Goal: Task Accomplishment & Management: Manage account settings

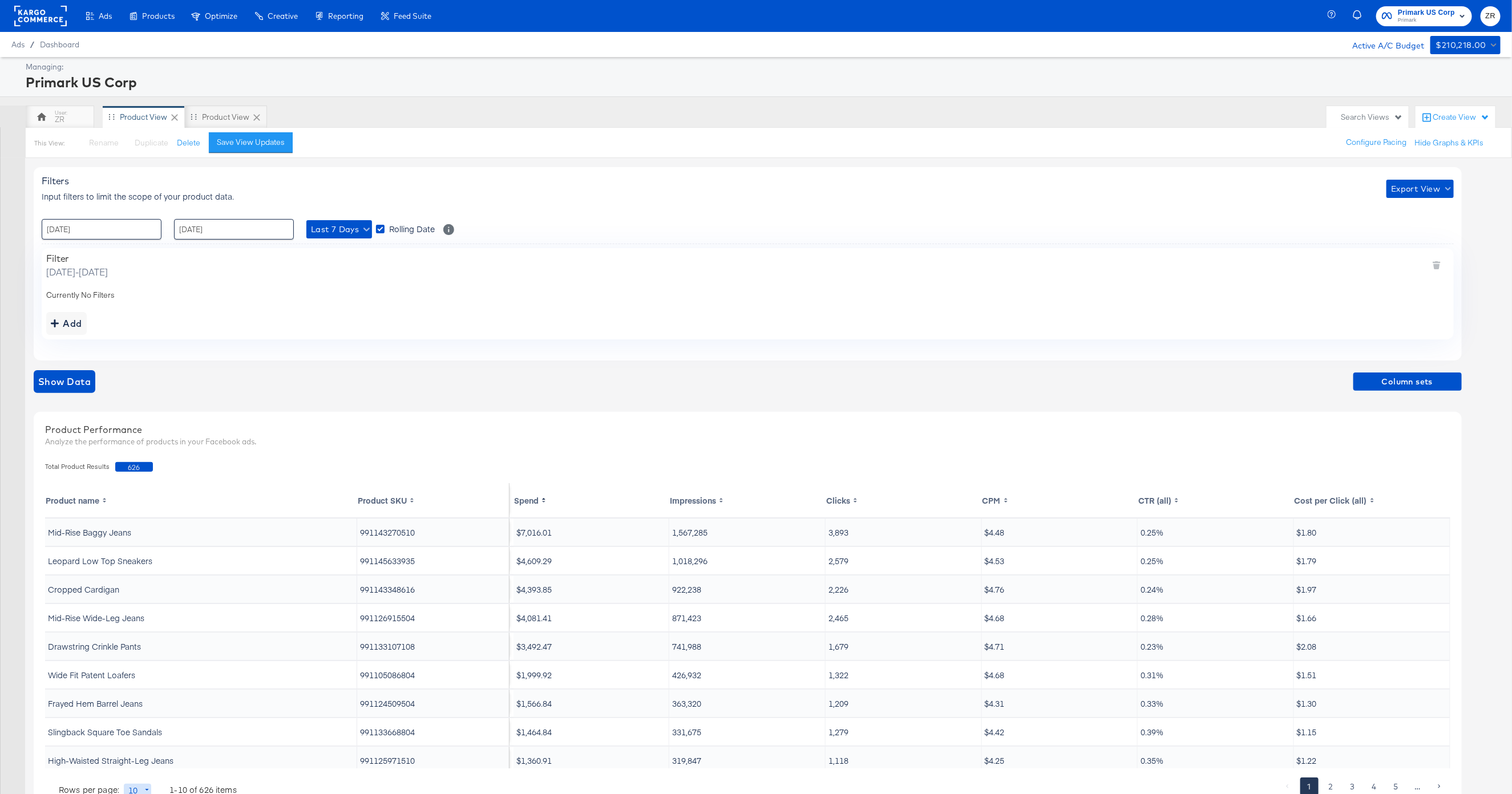
click at [1495, 12] on span "ZR" at bounding box center [1491, 16] width 11 height 13
click at [1413, 117] on link "Internal Dashboard" at bounding box center [1429, 114] width 86 height 21
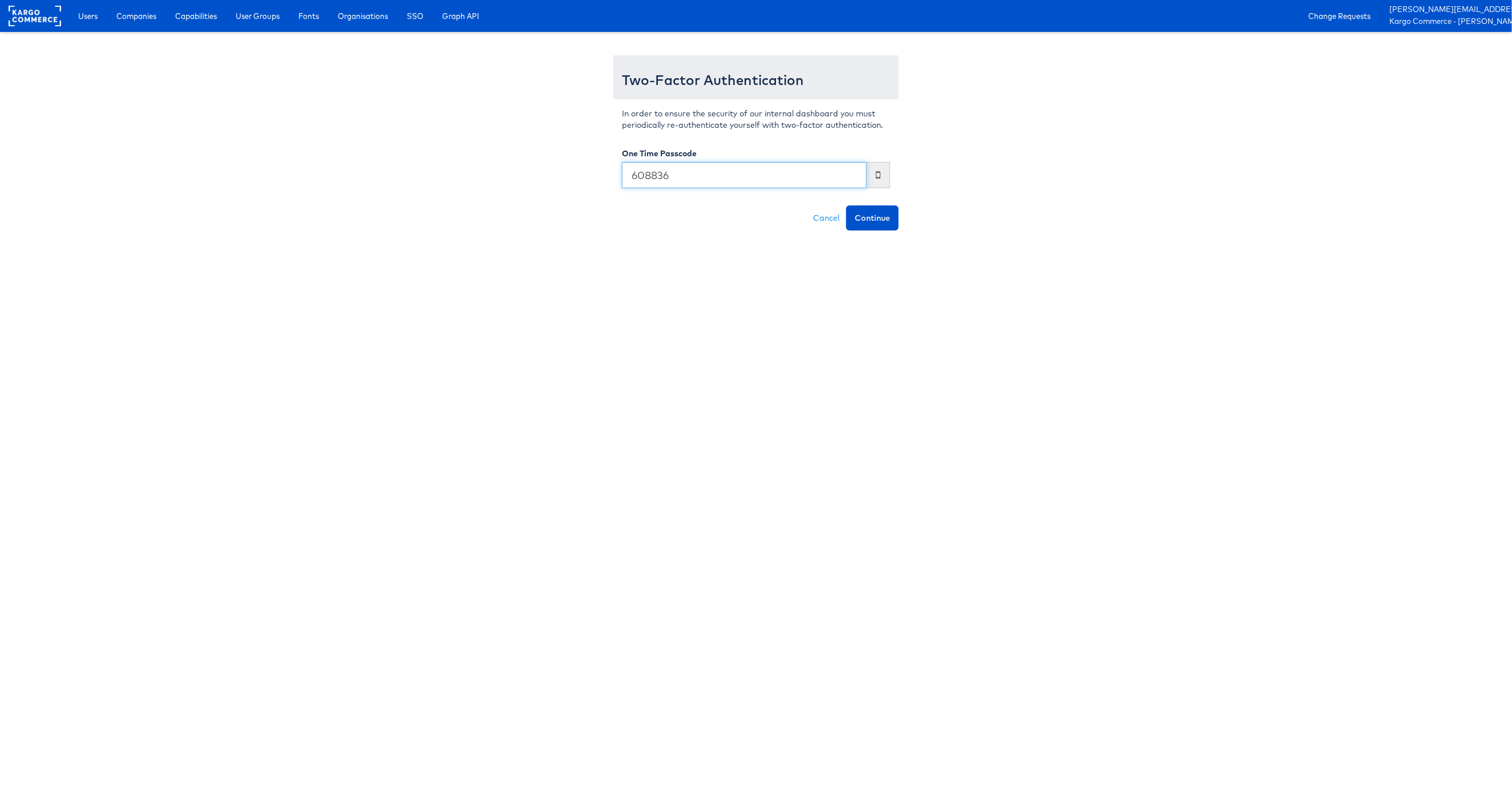
type input "608836"
click at [846, 205] on button "Continue" at bounding box center [873, 217] width 52 height 25
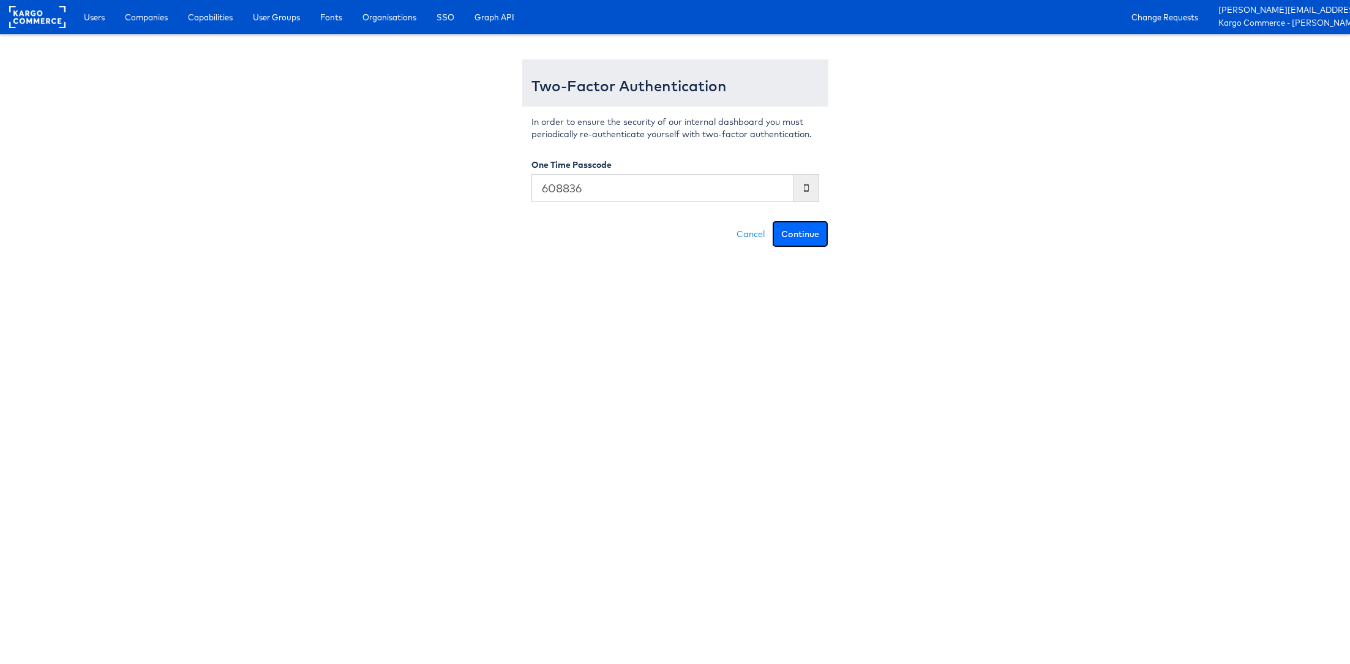
click at [797, 235] on button "Continue" at bounding box center [800, 233] width 56 height 27
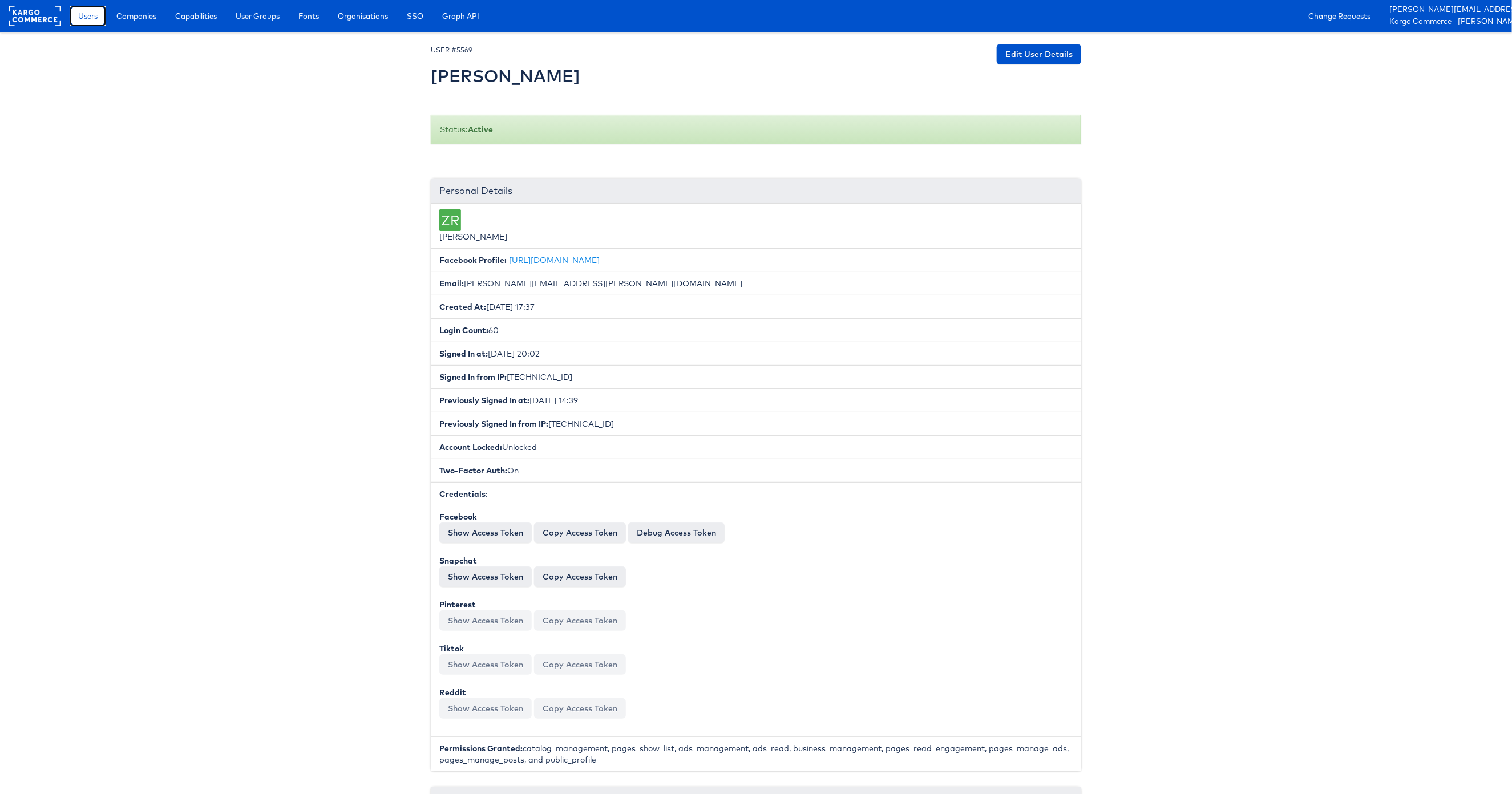
click at [95, 20] on span "Users" at bounding box center [88, 16] width 20 height 11
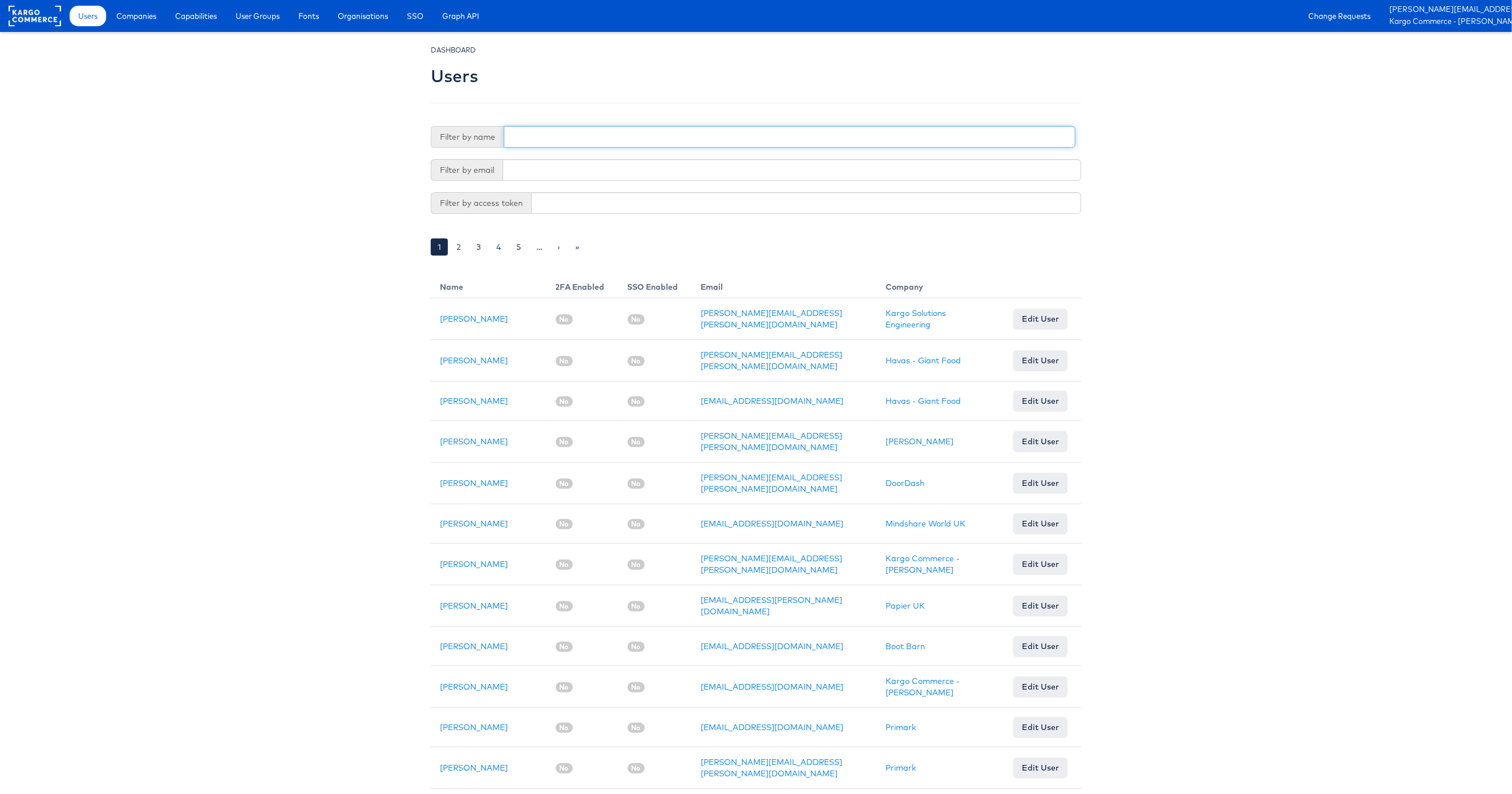
click at [541, 139] on input "text" at bounding box center [790, 136] width 571 height 21
type input "K"
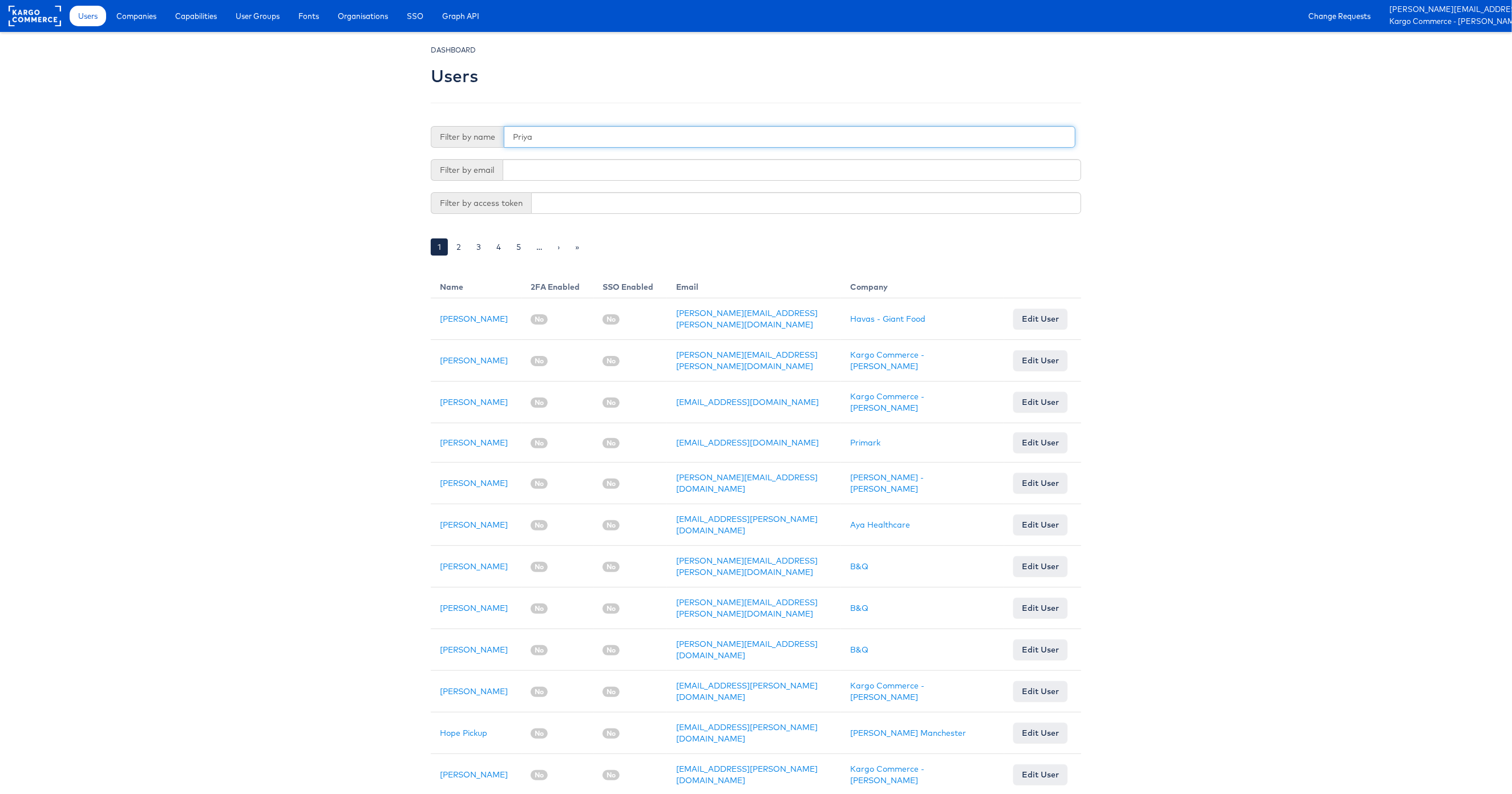
type input "Priya"
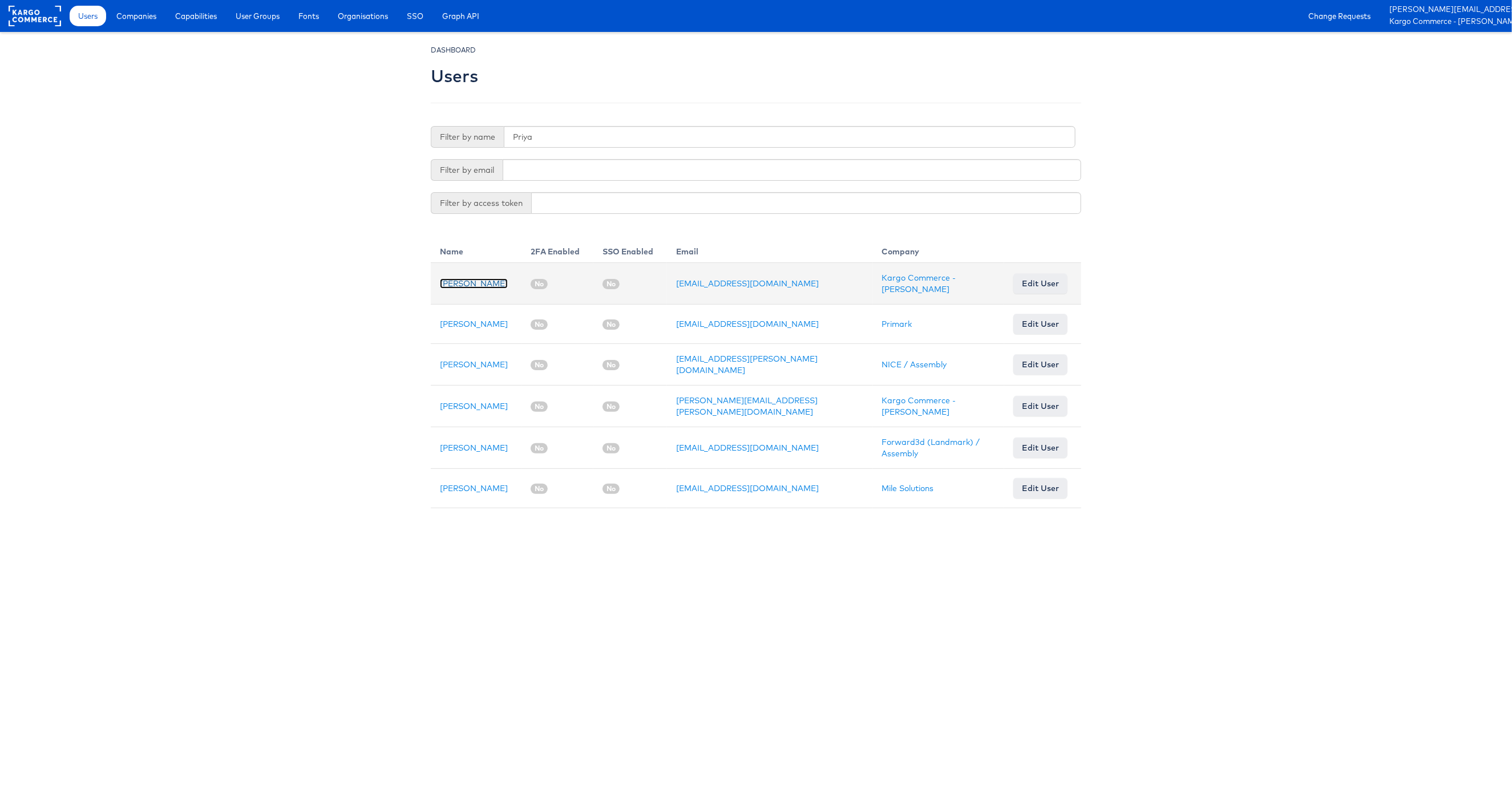
click at [481, 285] on link "[PERSON_NAME]" at bounding box center [474, 283] width 68 height 10
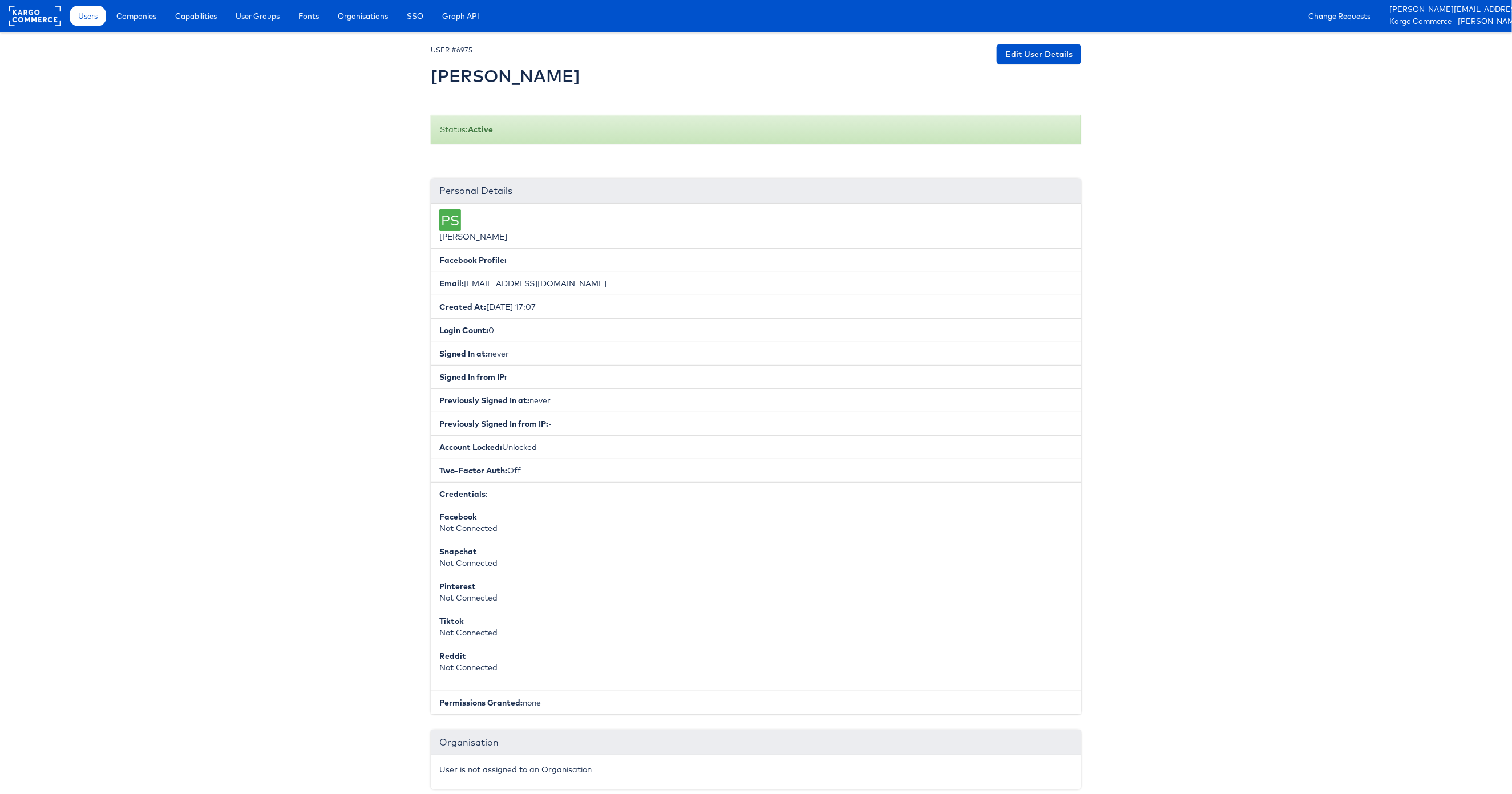
scroll to position [542, 0]
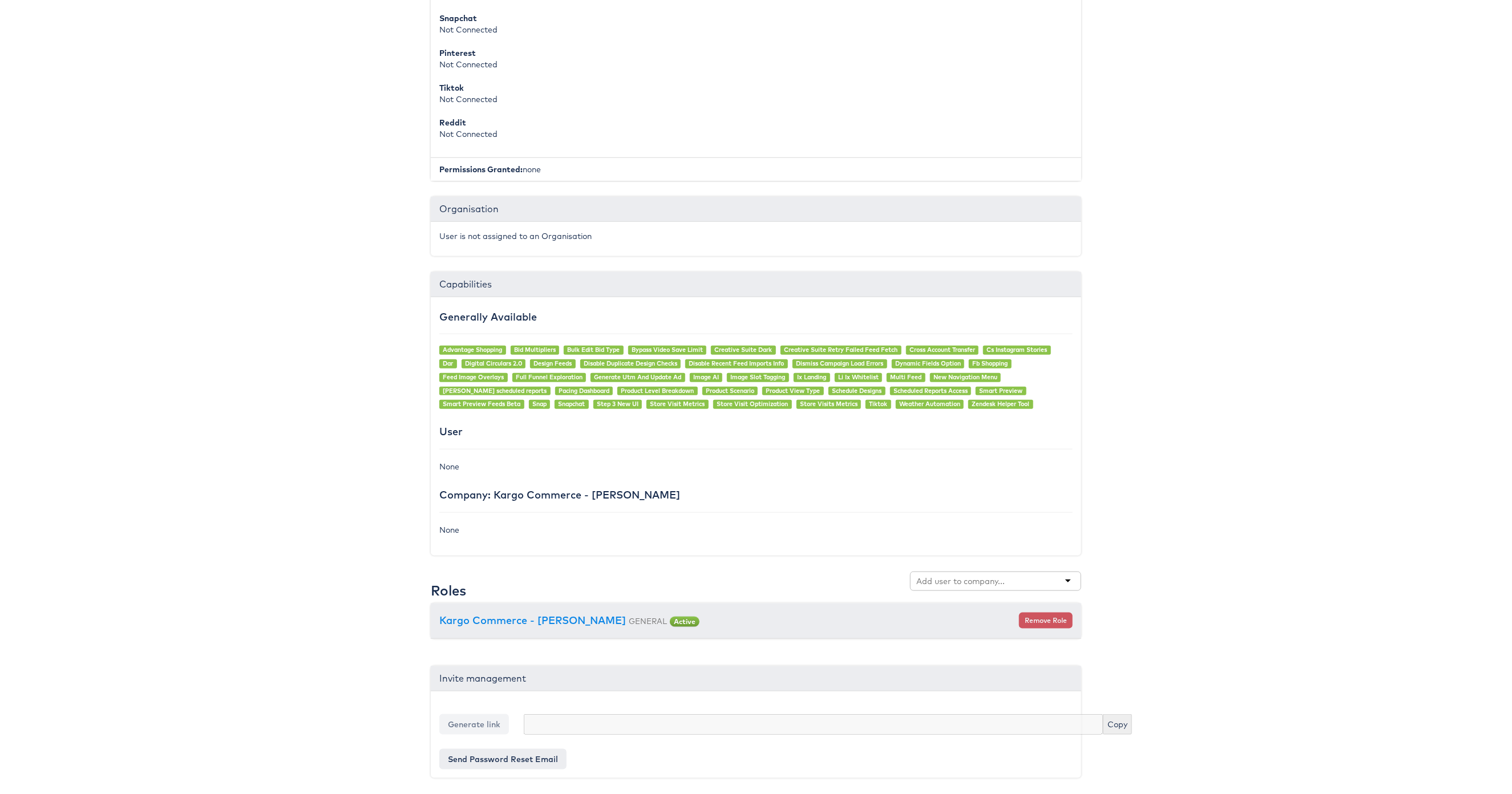
click at [942, 585] on input "text" at bounding box center [961, 582] width 90 height 11
type input "cars"
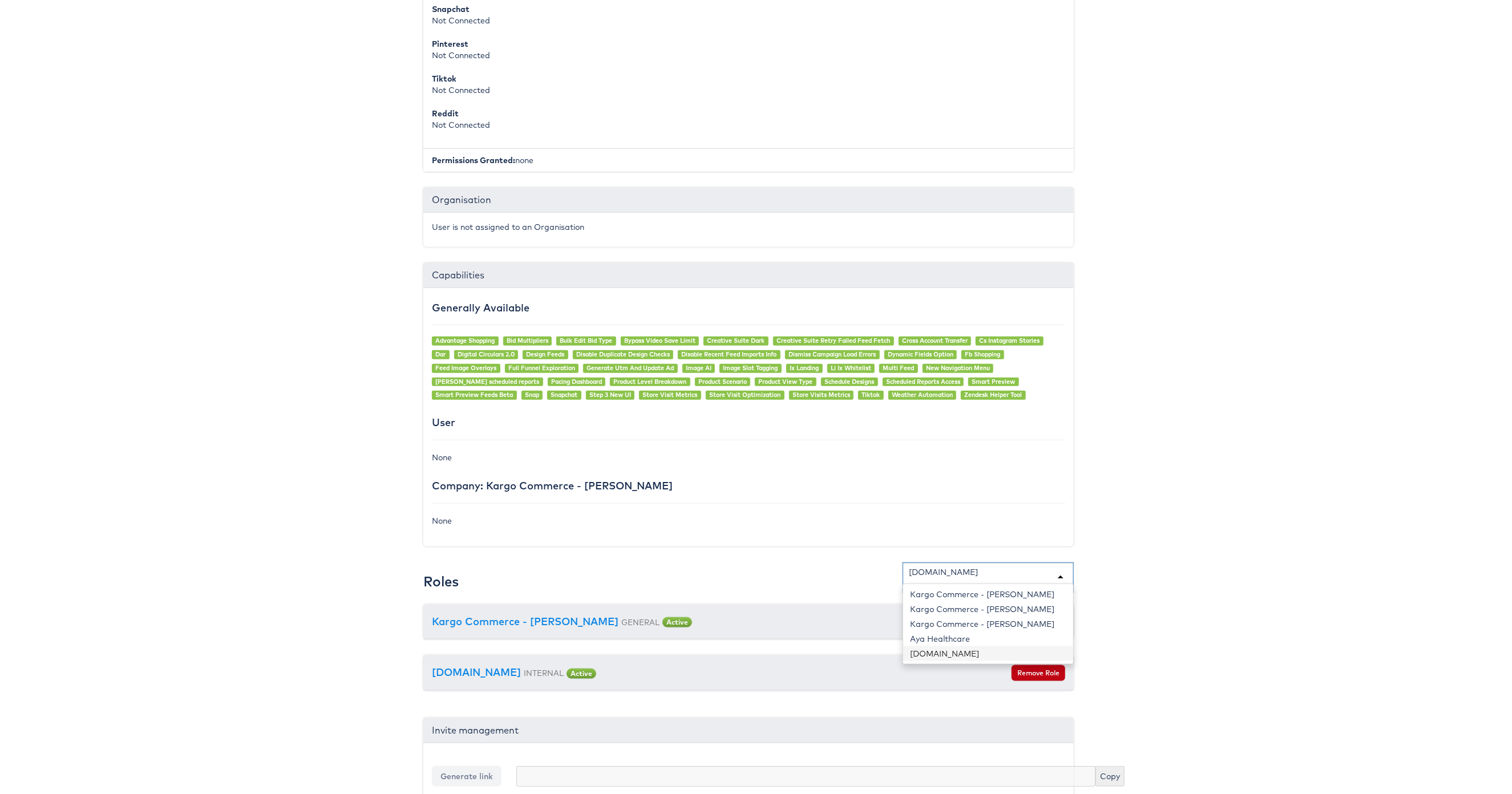
scroll to position [0, 7]
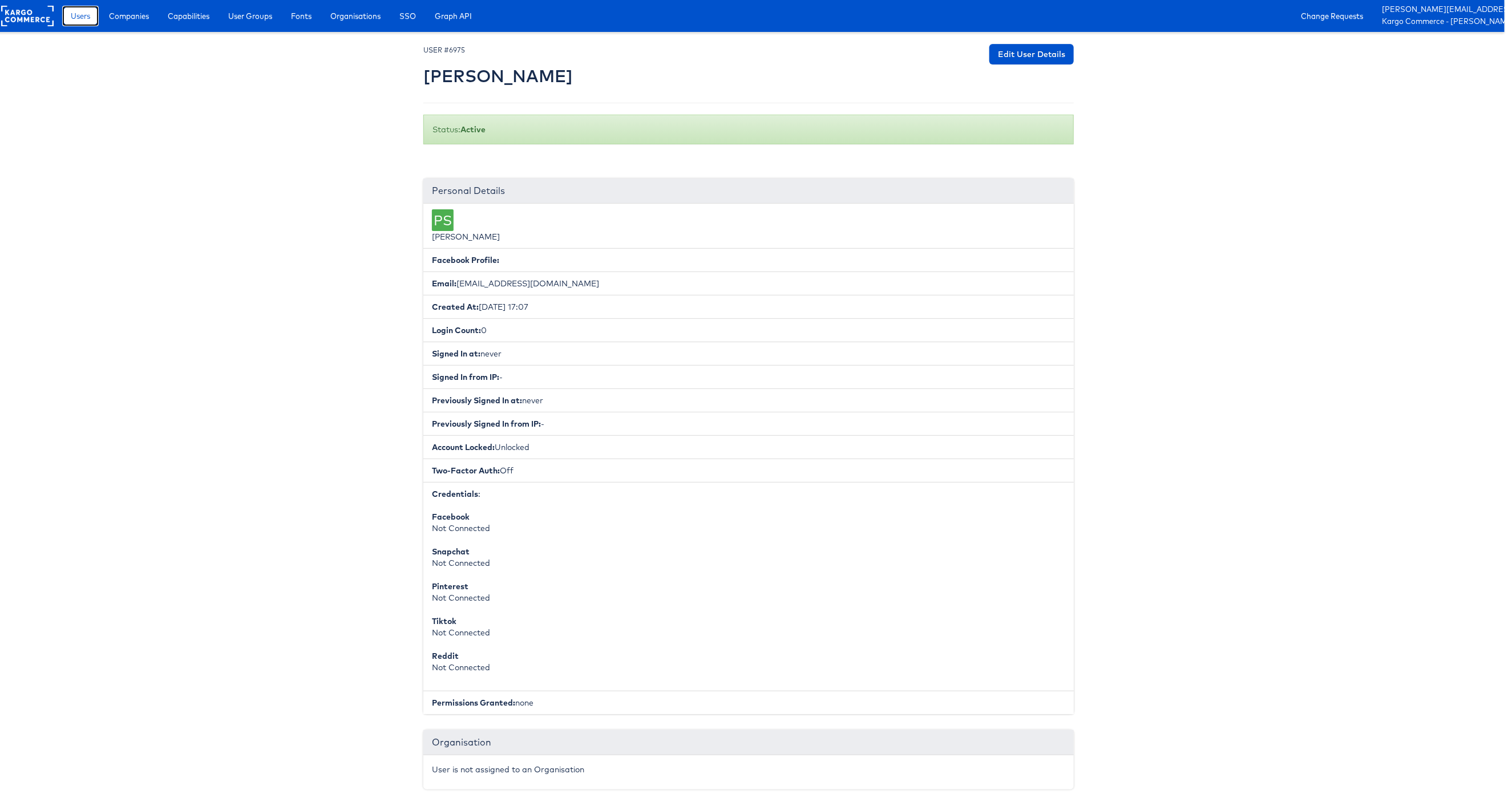
click at [80, 20] on span "Users" at bounding box center [80, 16] width 20 height 11
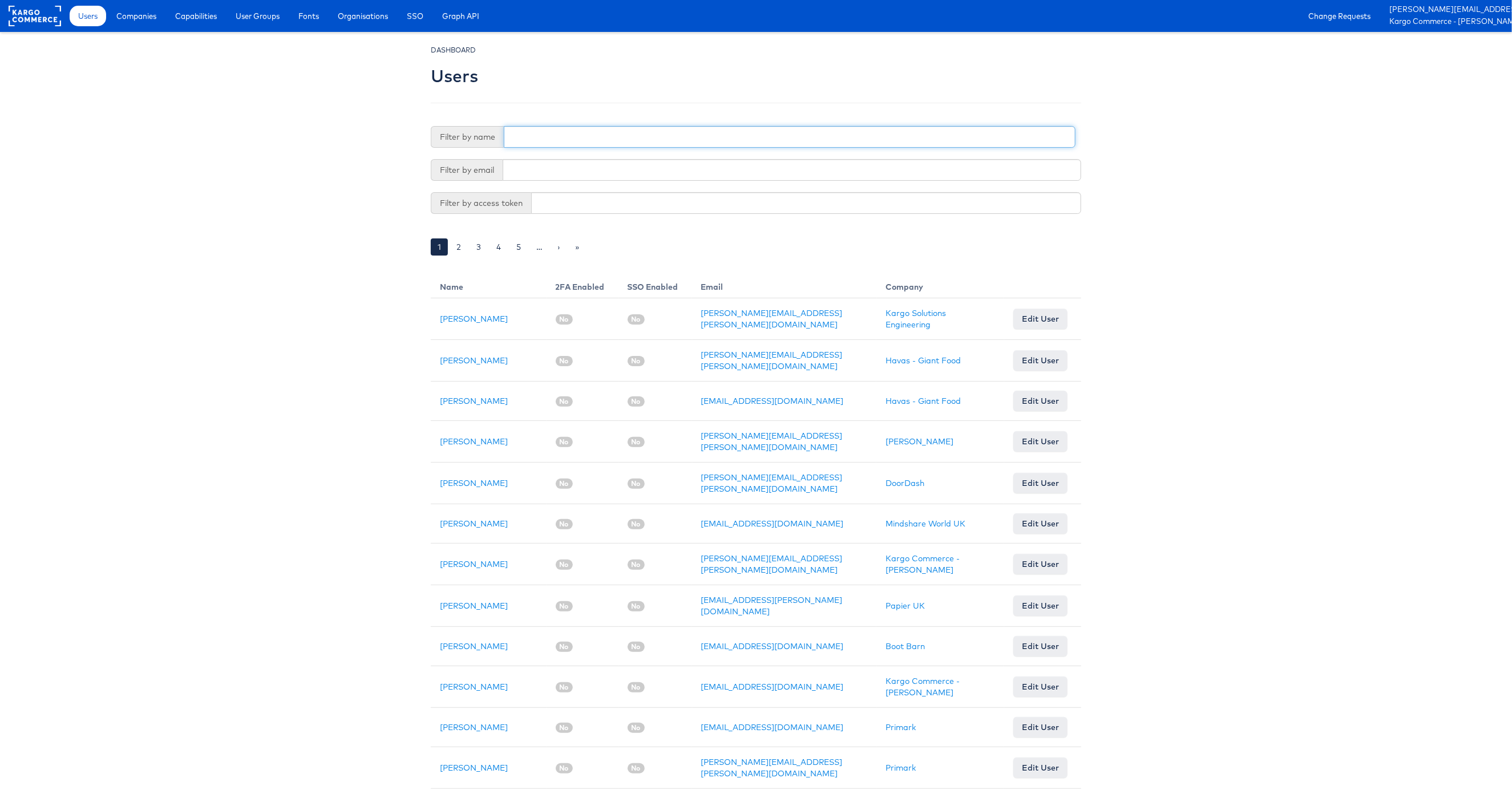
click at [538, 139] on input "text" at bounding box center [790, 136] width 571 height 21
type input "Aparna"
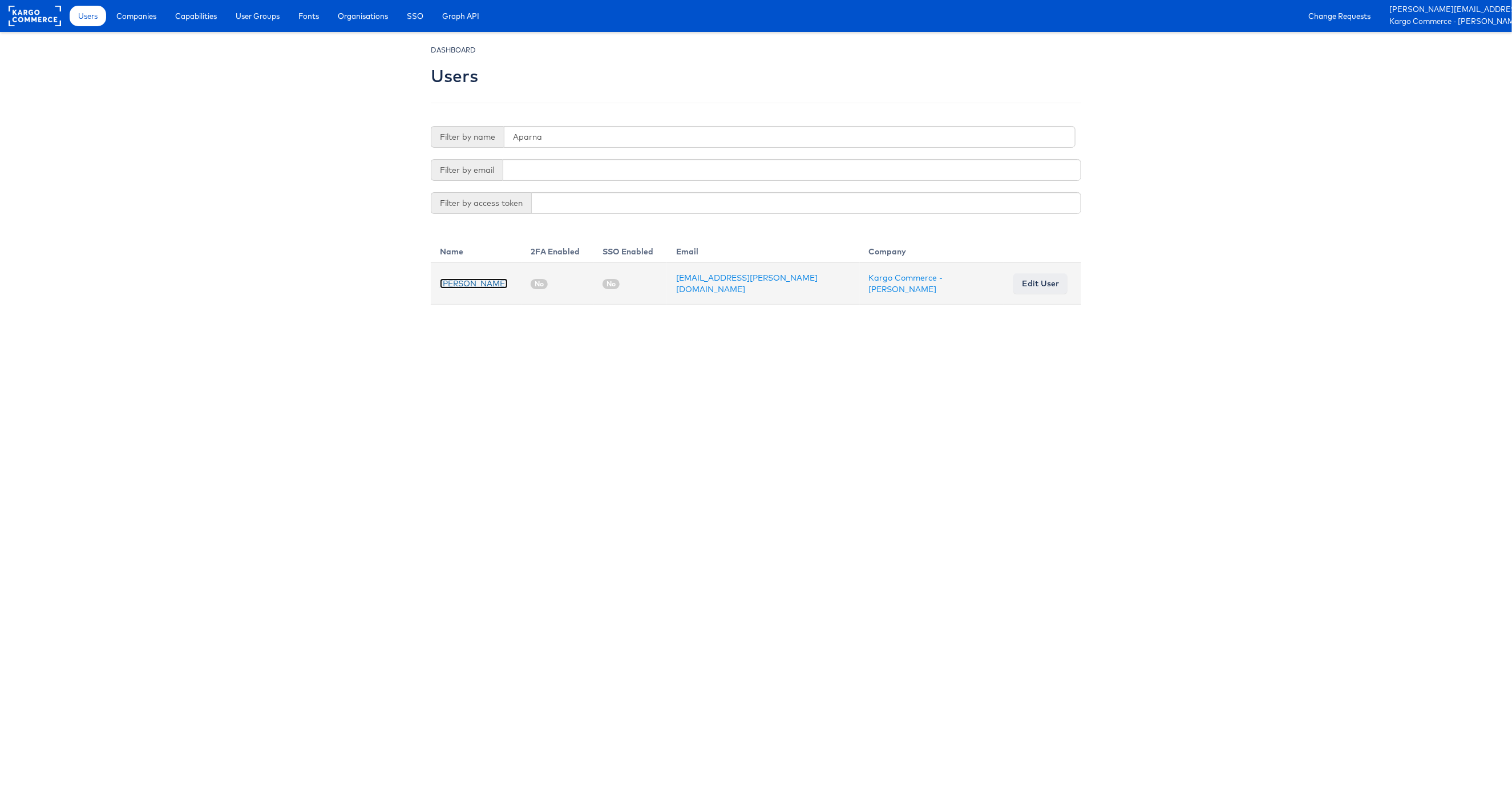
click at [471, 283] on link "Aparna Doniparthi" at bounding box center [474, 283] width 68 height 10
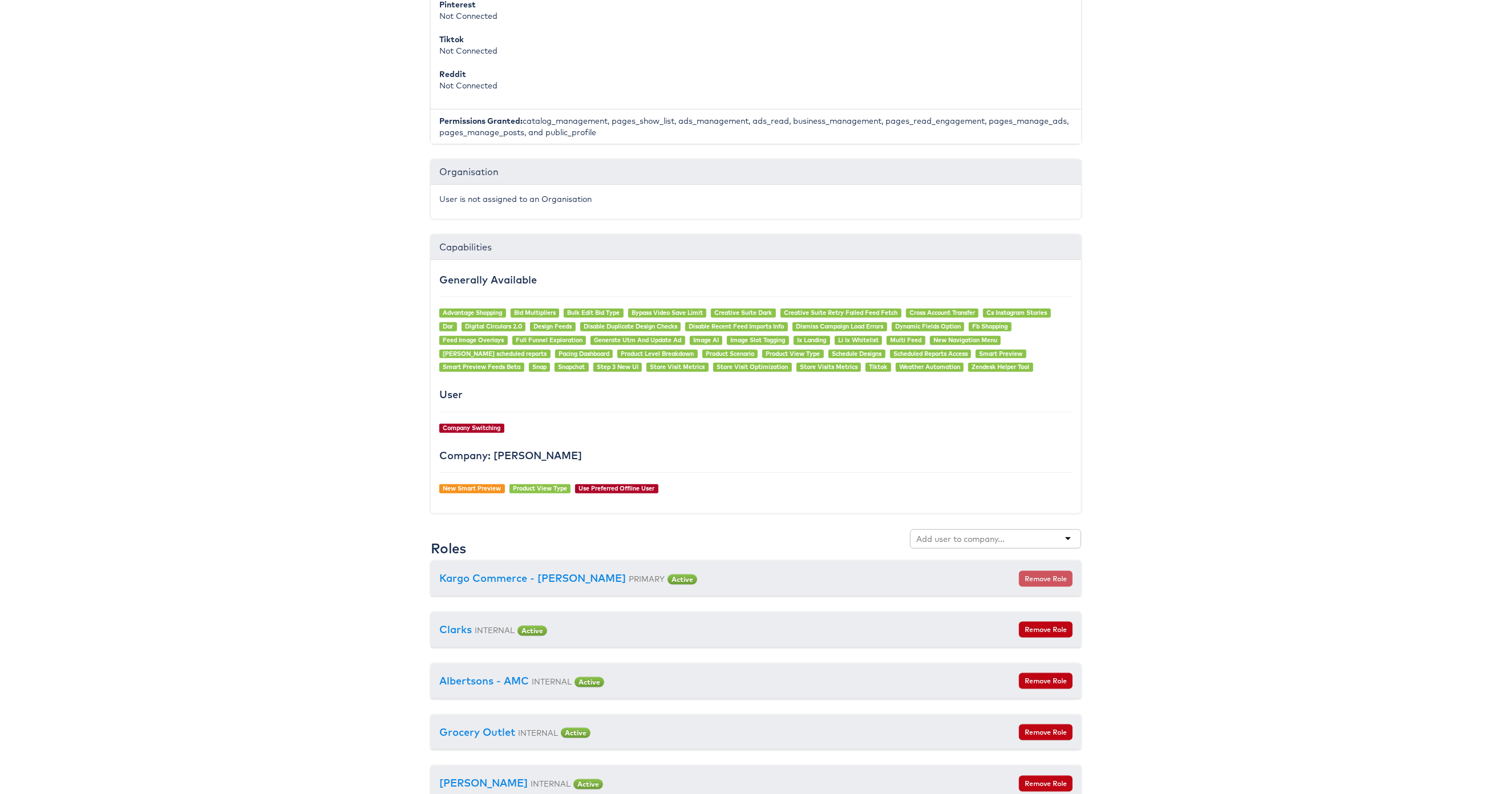
scroll to position [945, 0]
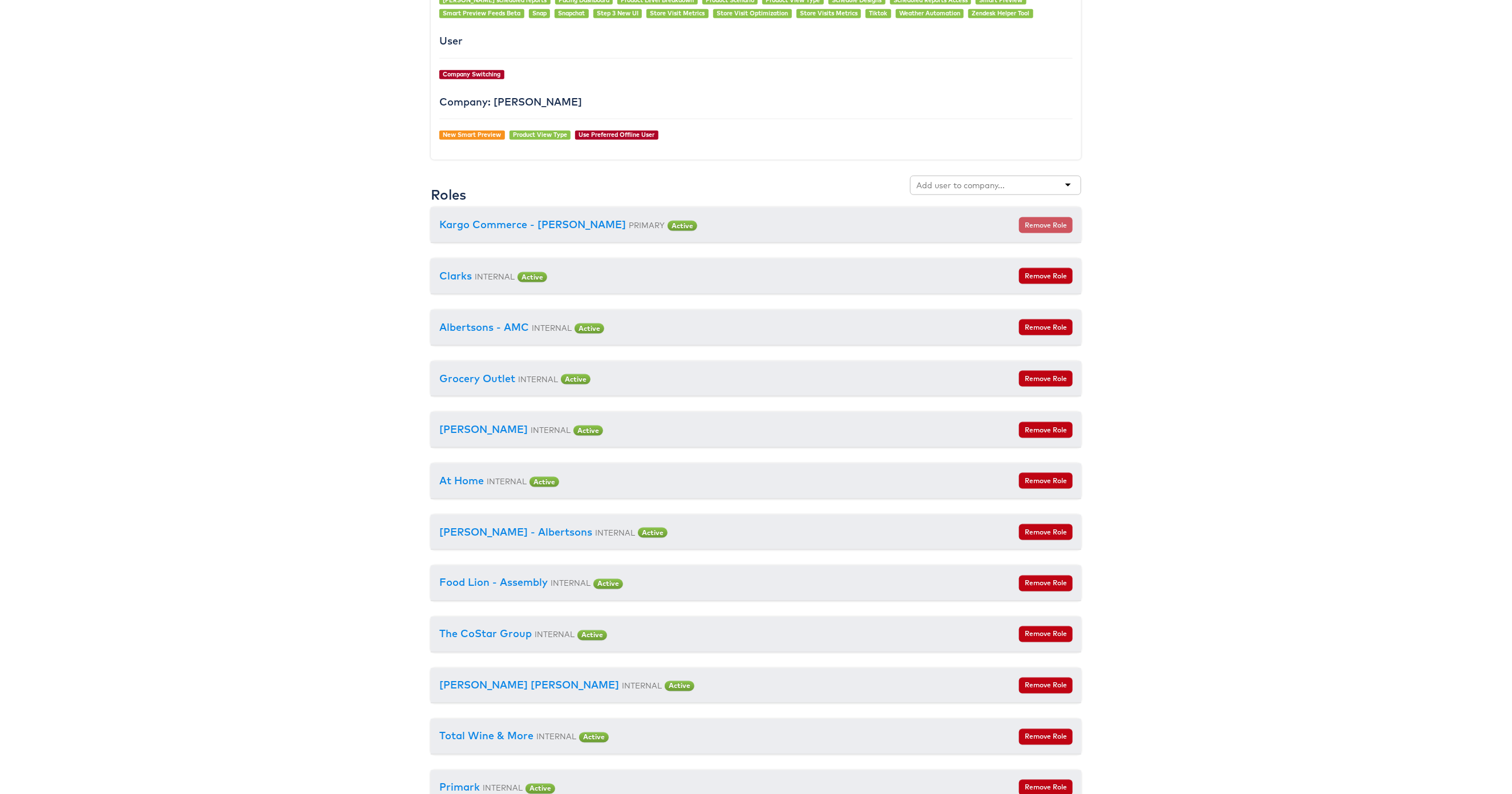
click at [988, 189] on input "text" at bounding box center [961, 185] width 90 height 11
type input "cars"
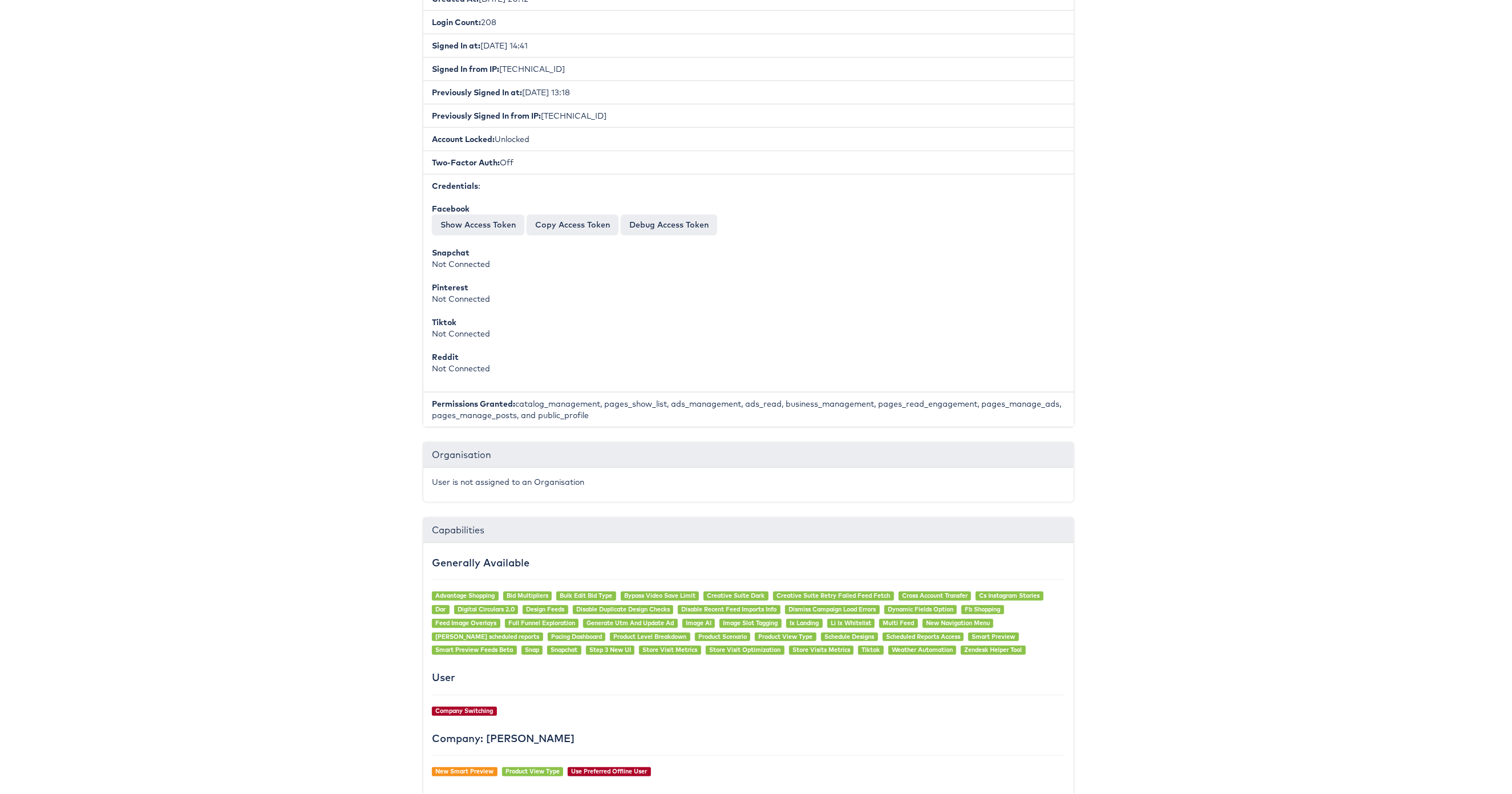
scroll to position [0, 7]
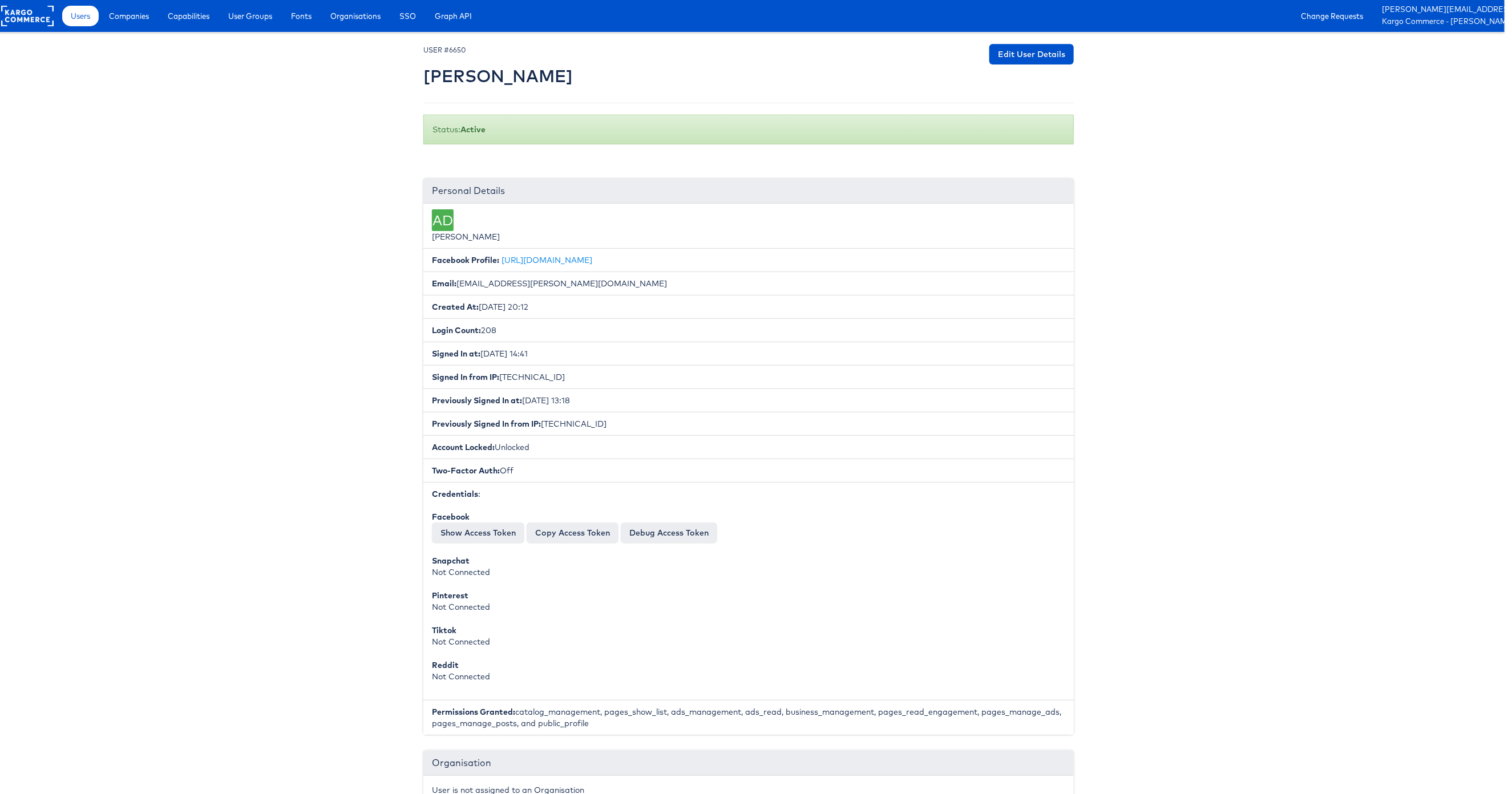
click at [78, 17] on span "Users" at bounding box center [80, 16] width 20 height 11
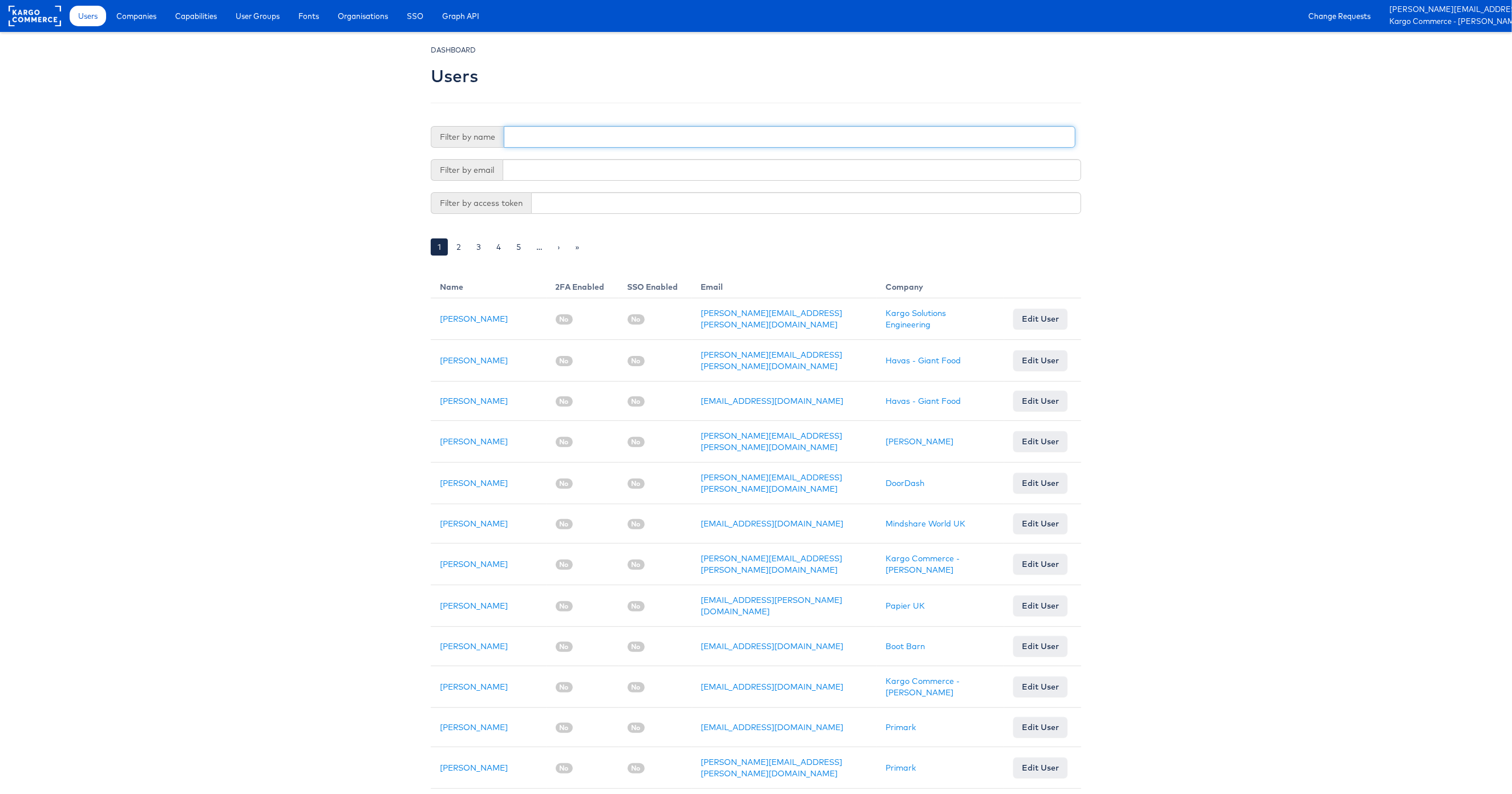
click at [541, 136] on input "text" at bounding box center [790, 136] width 571 height 21
type input "Sanjana"
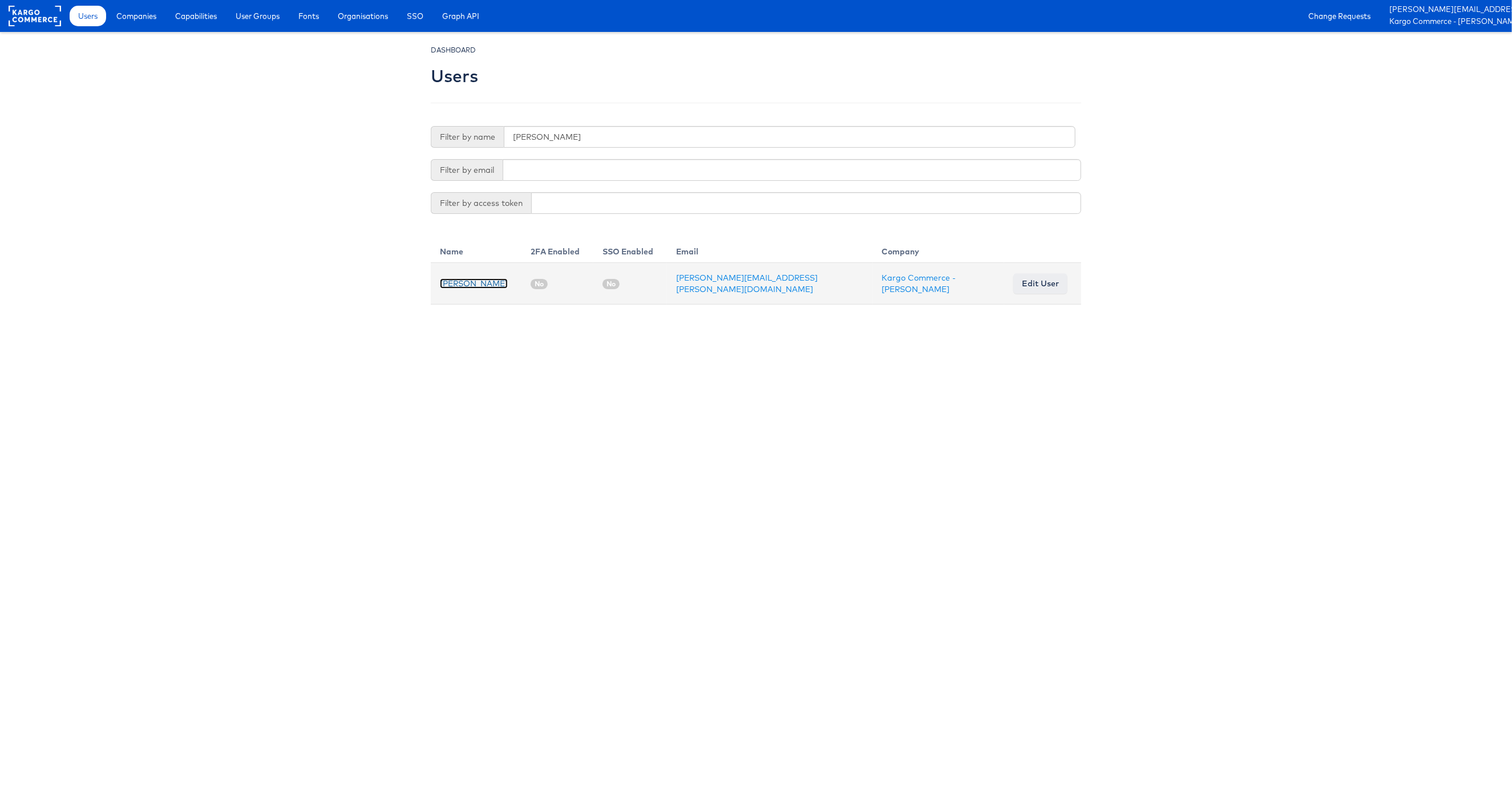
click at [496, 284] on link "[PERSON_NAME]" at bounding box center [474, 283] width 68 height 10
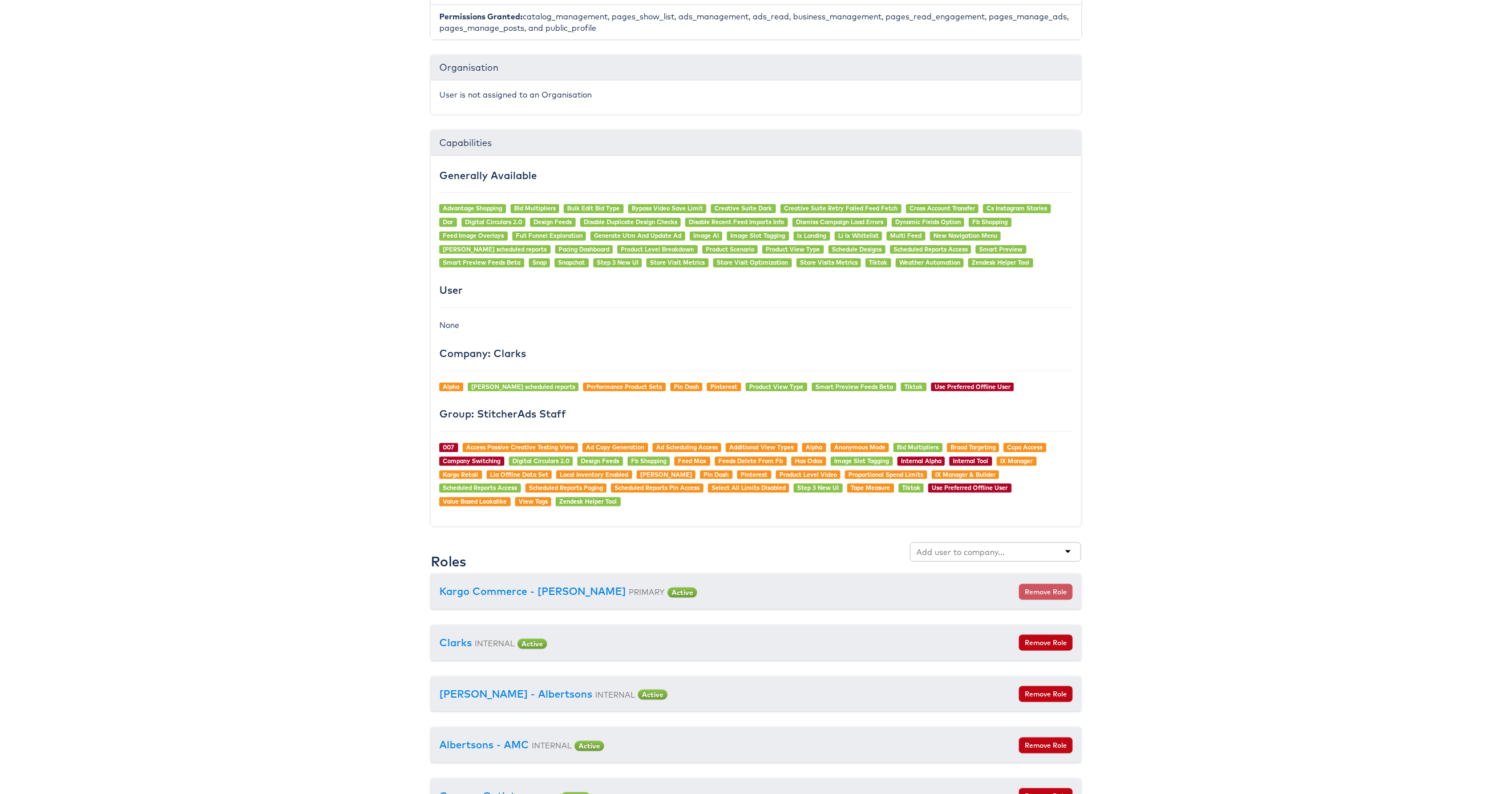
scroll to position [697, 0]
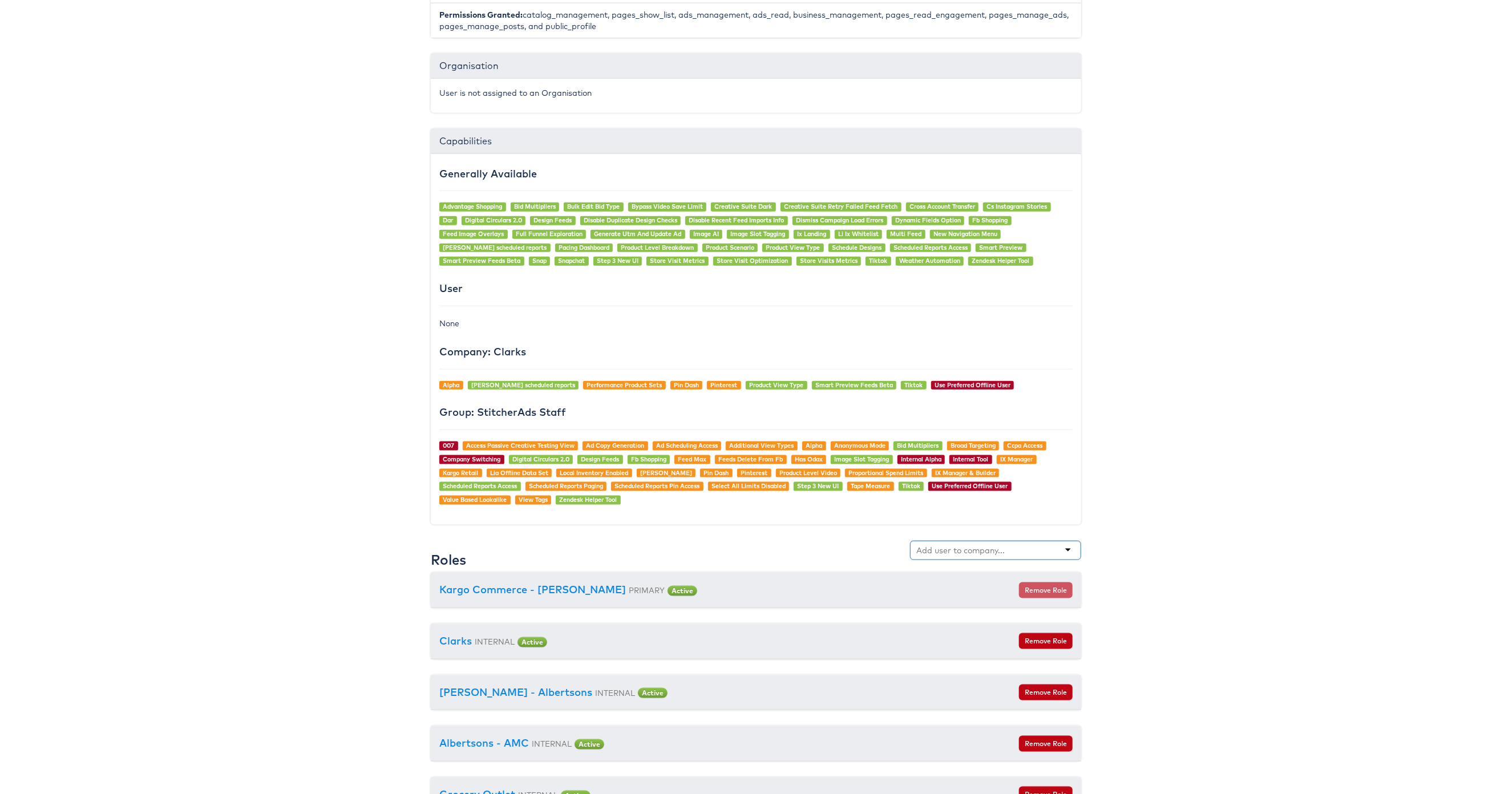
click at [983, 556] on input "text" at bounding box center [961, 551] width 90 height 11
type input "cars"
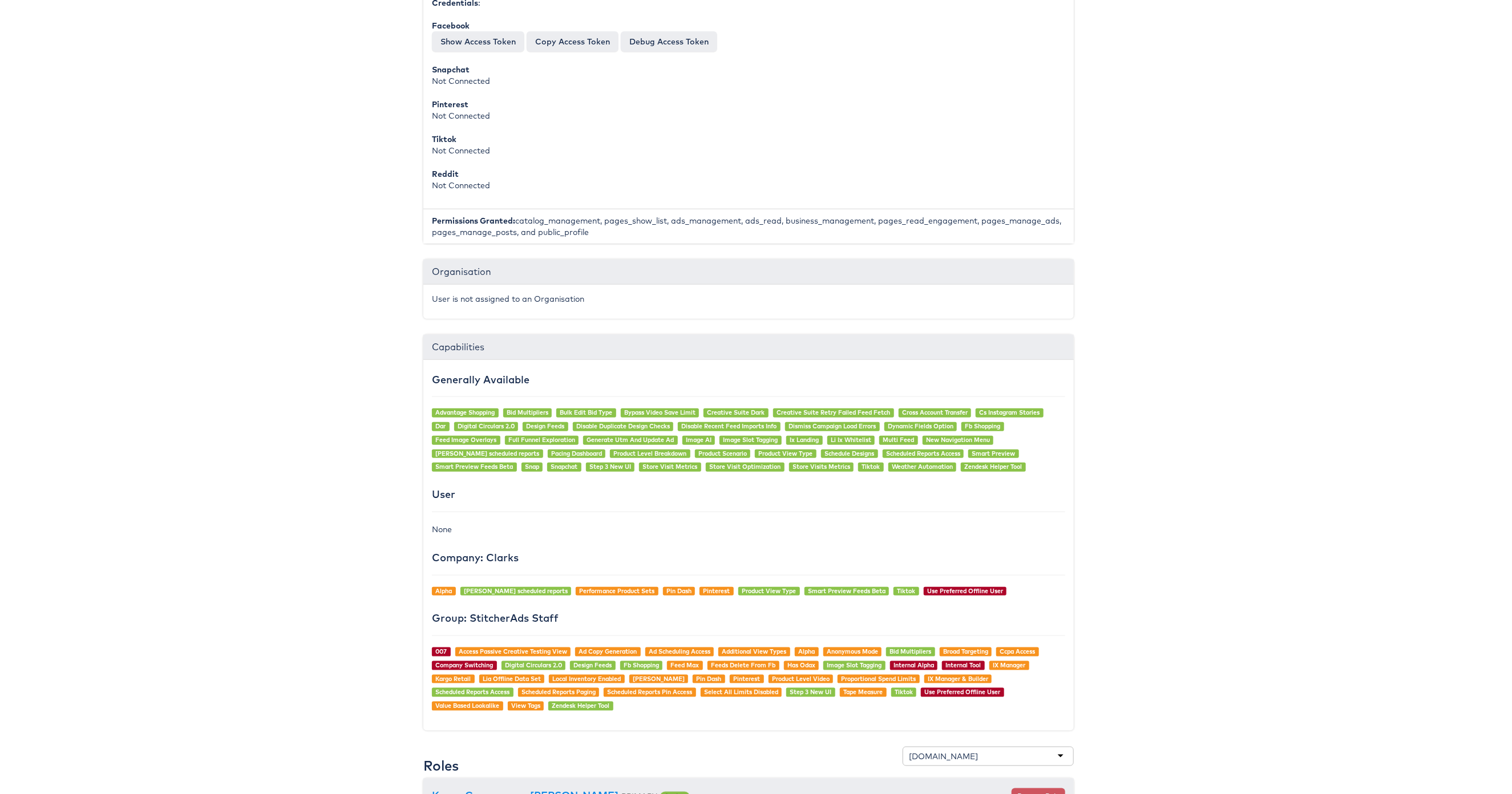
scroll to position [0, 7]
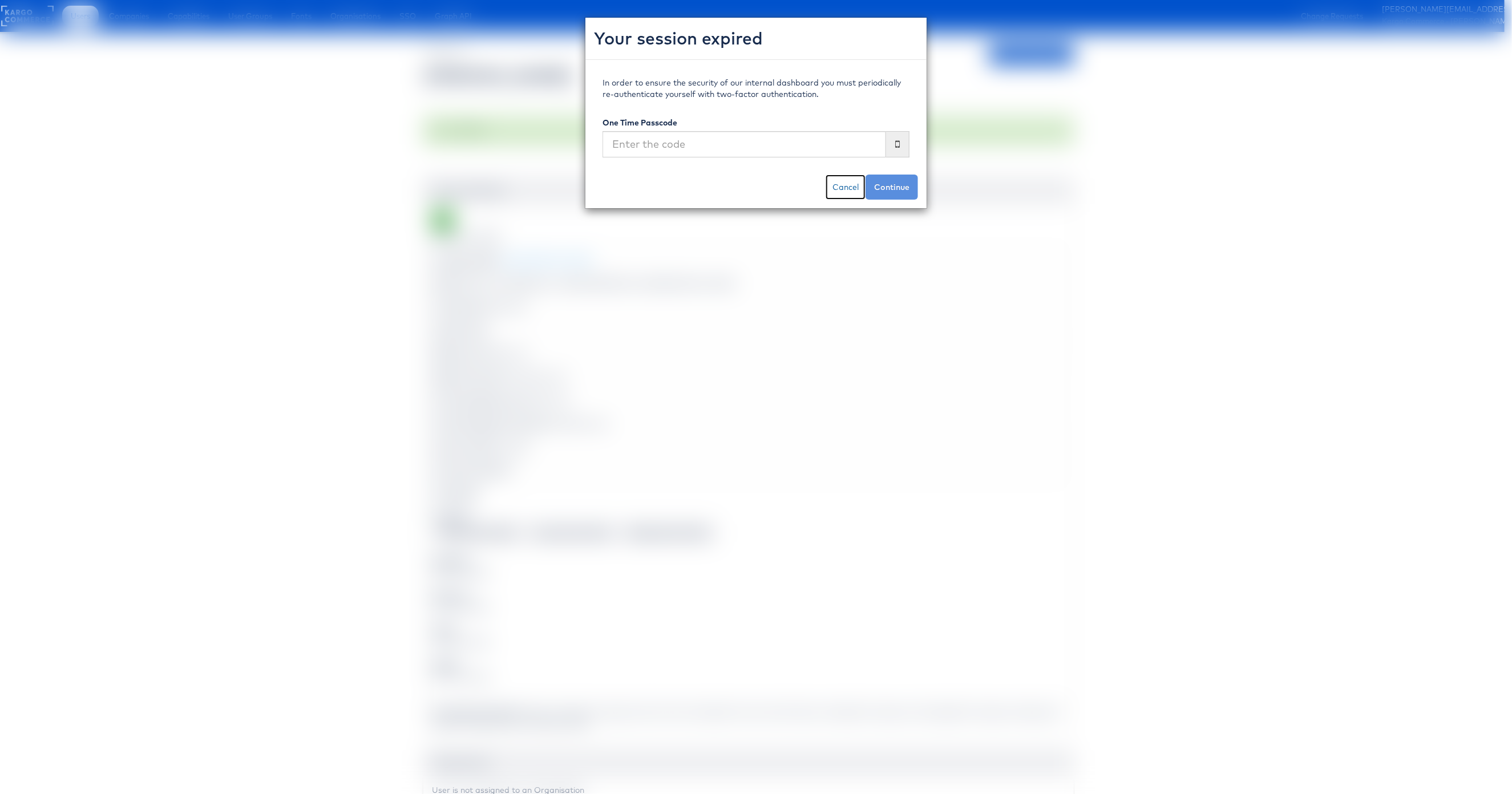
click at [848, 194] on link "Cancel" at bounding box center [845, 186] width 40 height 25
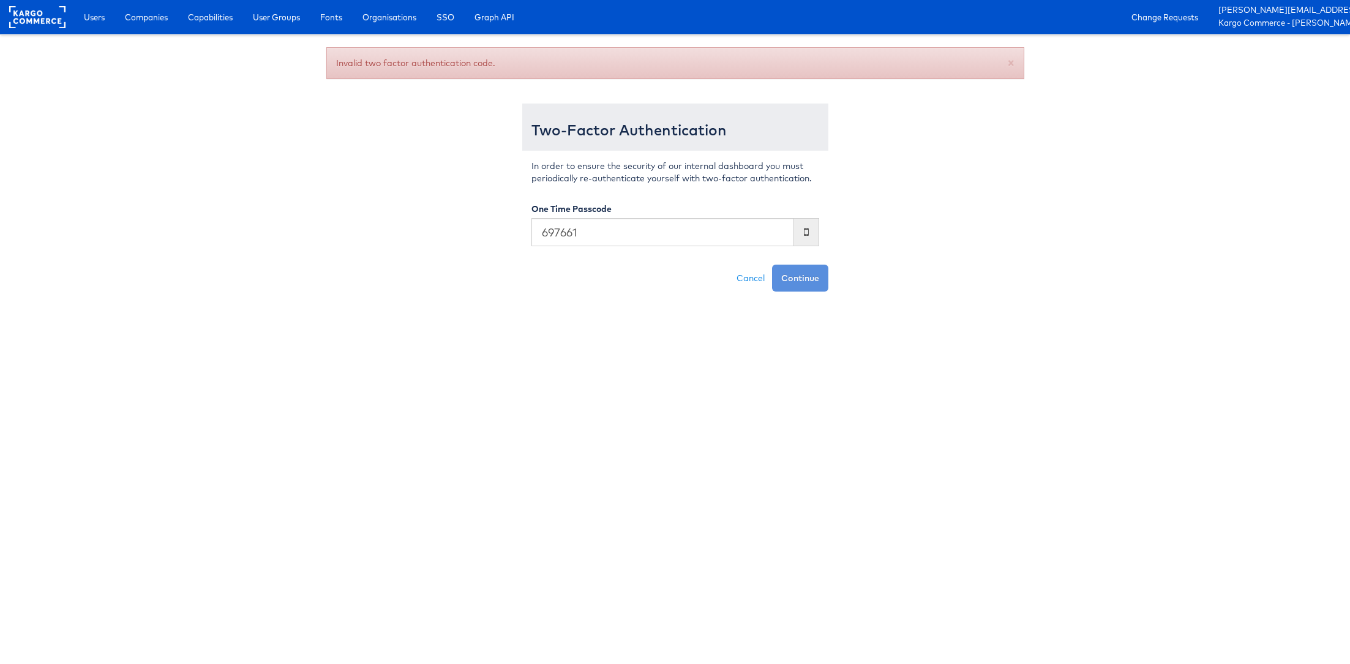
type input "697661"
click at [772, 264] on button "Continue" at bounding box center [800, 277] width 56 height 27
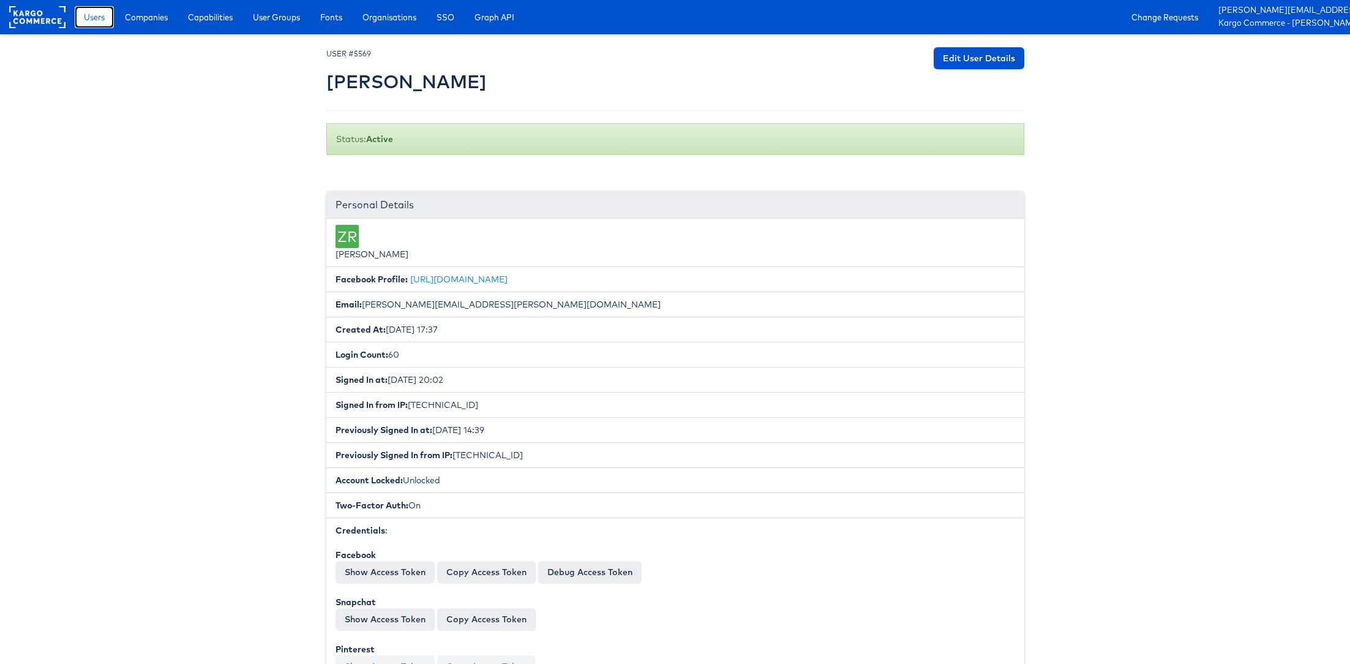
click at [92, 18] on span "Users" at bounding box center [94, 17] width 21 height 12
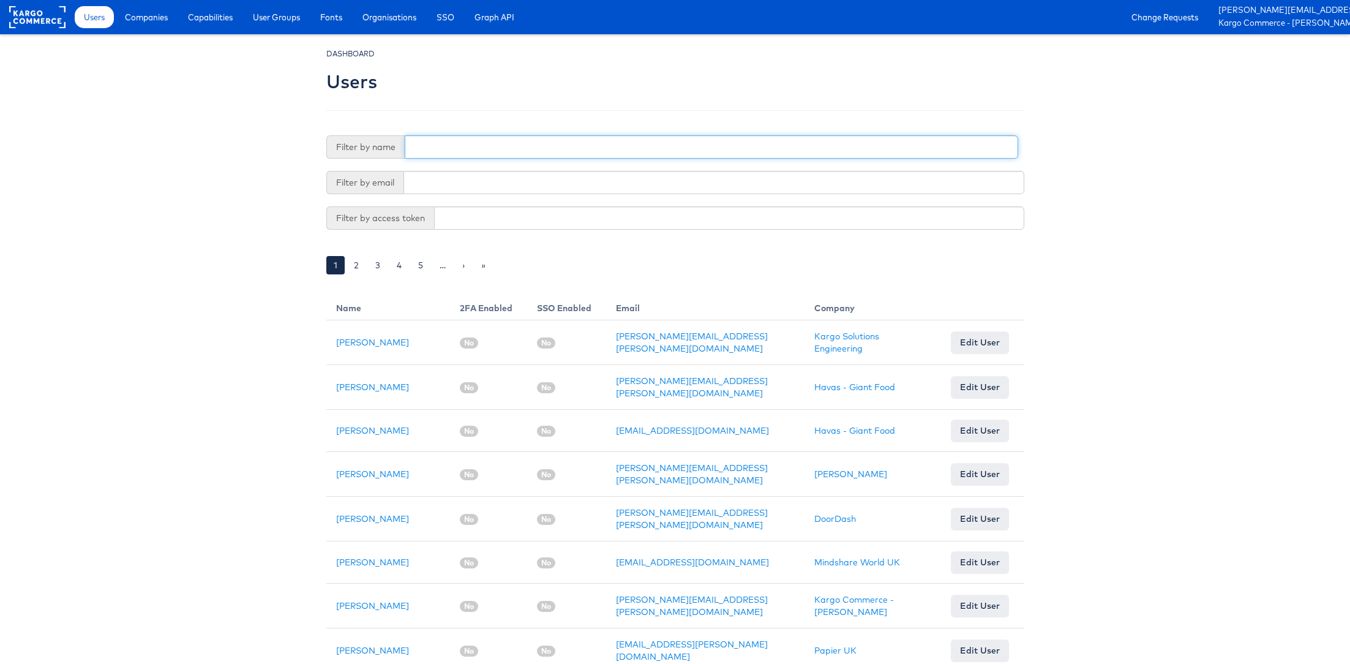
click at [438, 151] on input "text" at bounding box center [711, 146] width 613 height 23
type input "Priya"
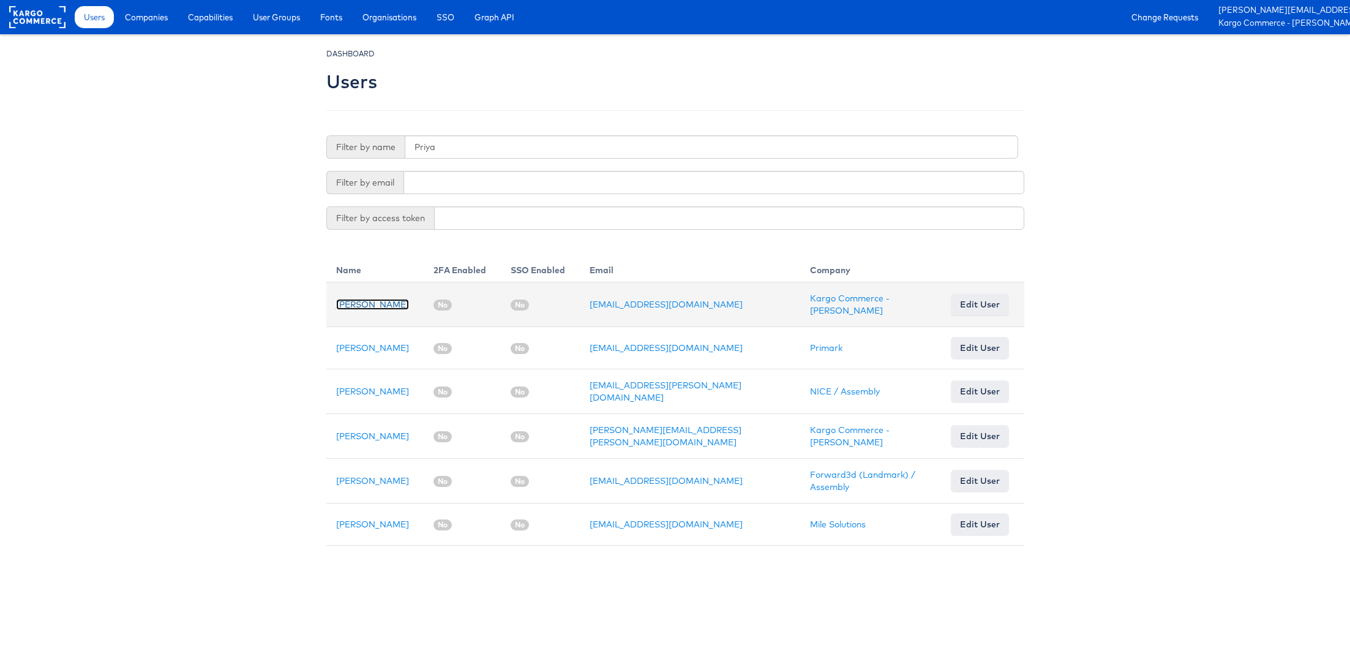
click at [375, 304] on link "[PERSON_NAME]" at bounding box center [372, 304] width 73 height 11
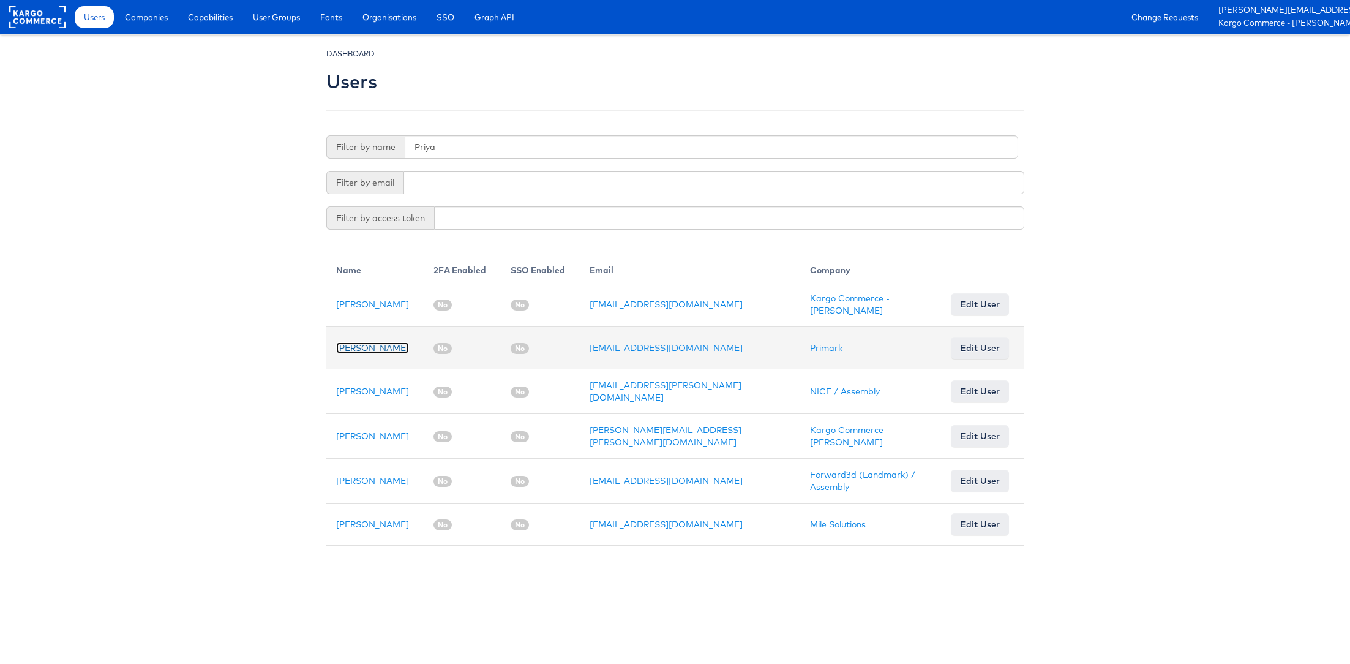
click at [362, 346] on link "Priya Shinde" at bounding box center [372, 347] width 73 height 11
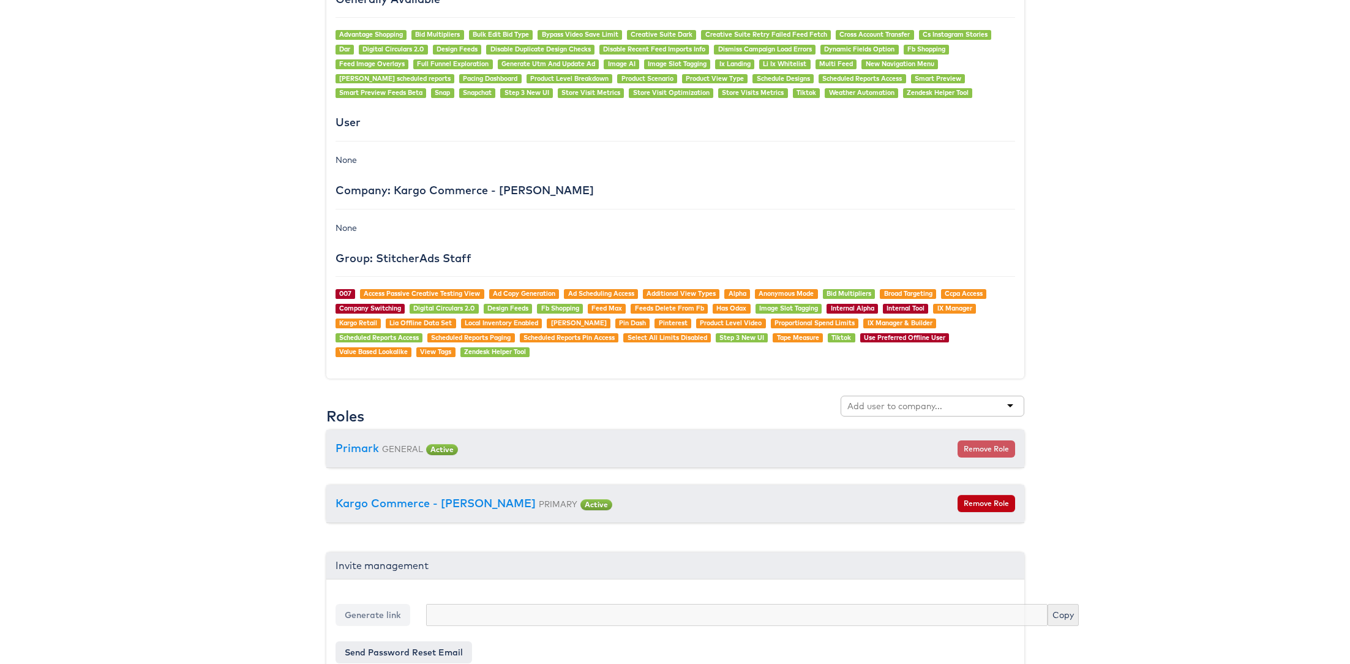
scroll to position [994, 0]
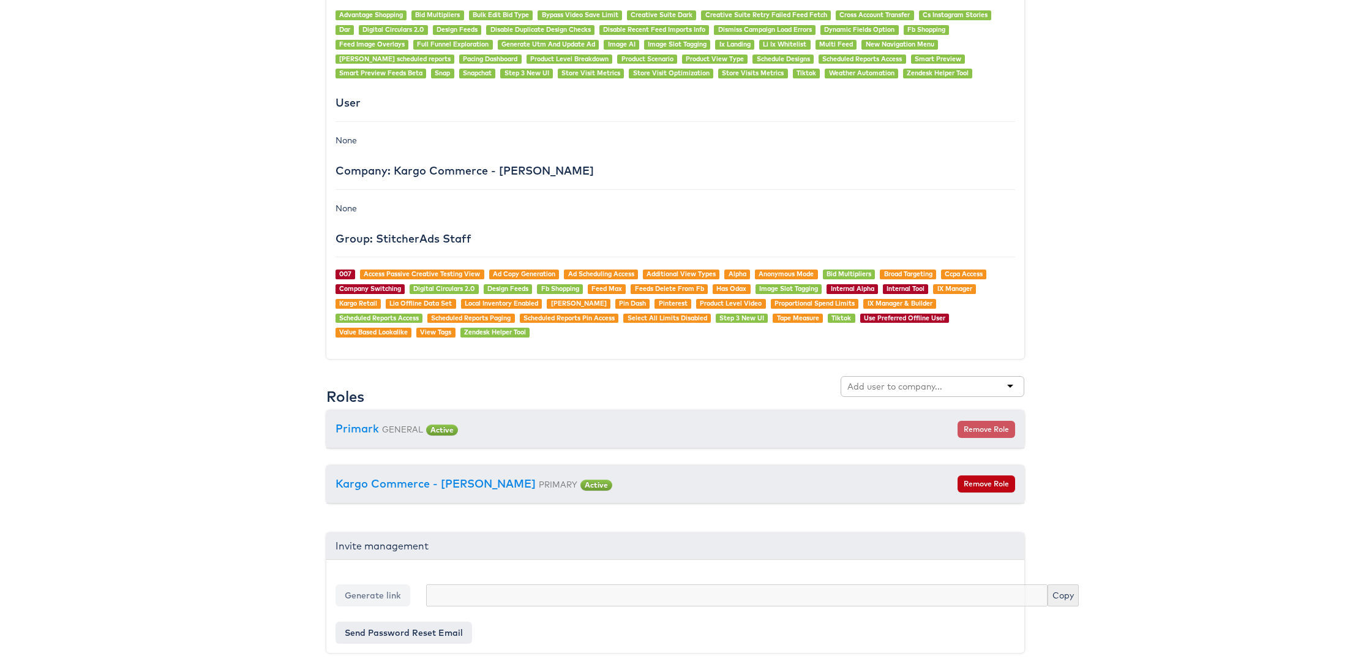
click at [873, 388] on div at bounding box center [933, 386] width 184 height 21
type input "cars"
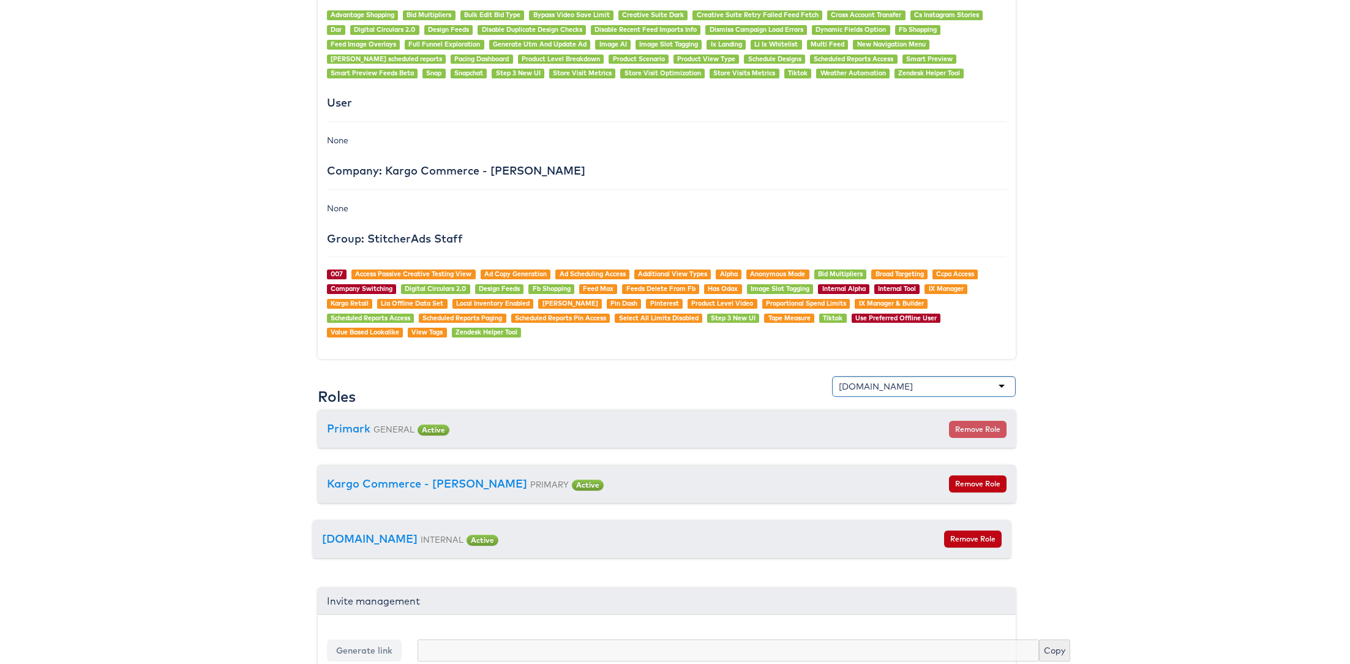
click at [886, 379] on div "[DOMAIN_NAME]" at bounding box center [924, 386] width 184 height 21
type input "[PERSON_NAME]"
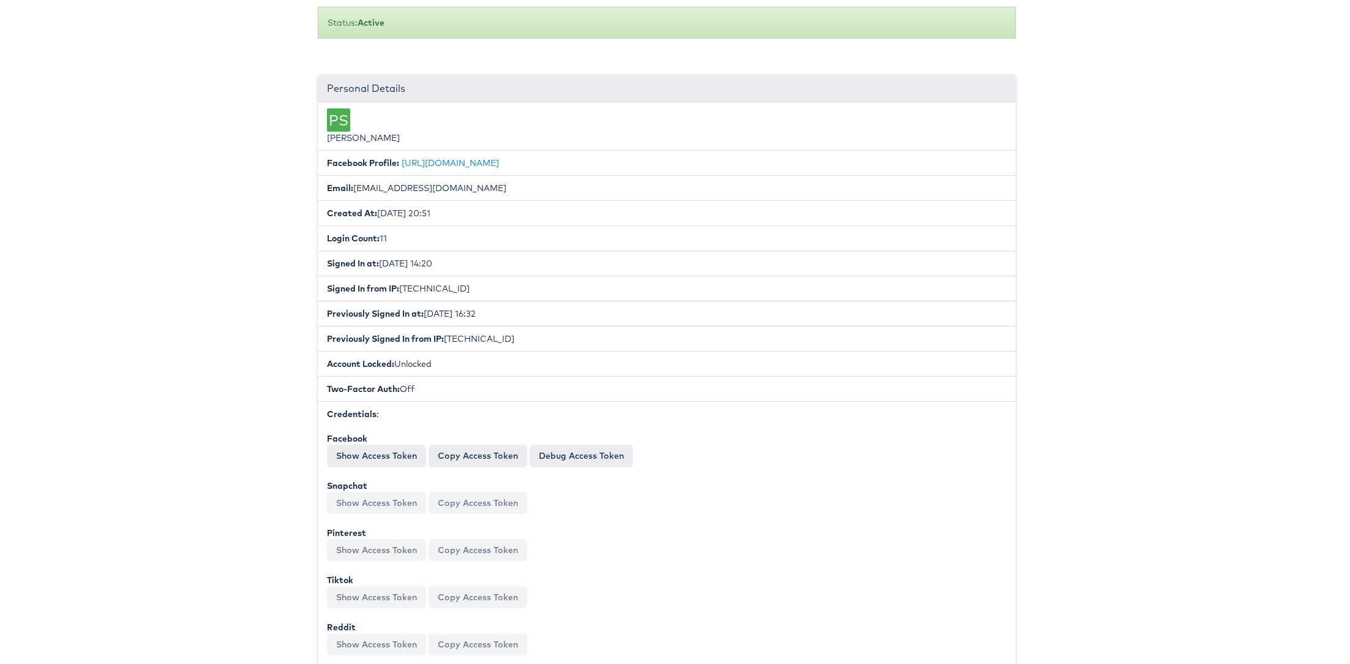
scroll to position [0, 9]
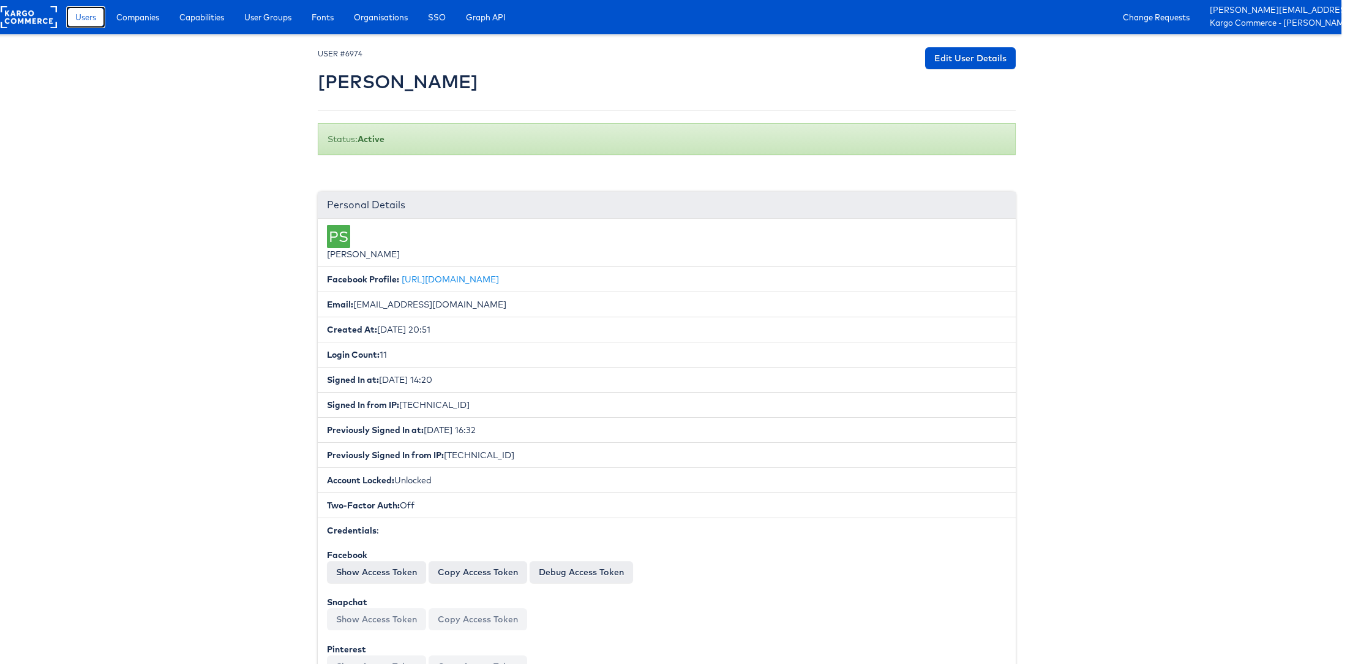
click at [84, 20] on span "Users" at bounding box center [85, 17] width 21 height 12
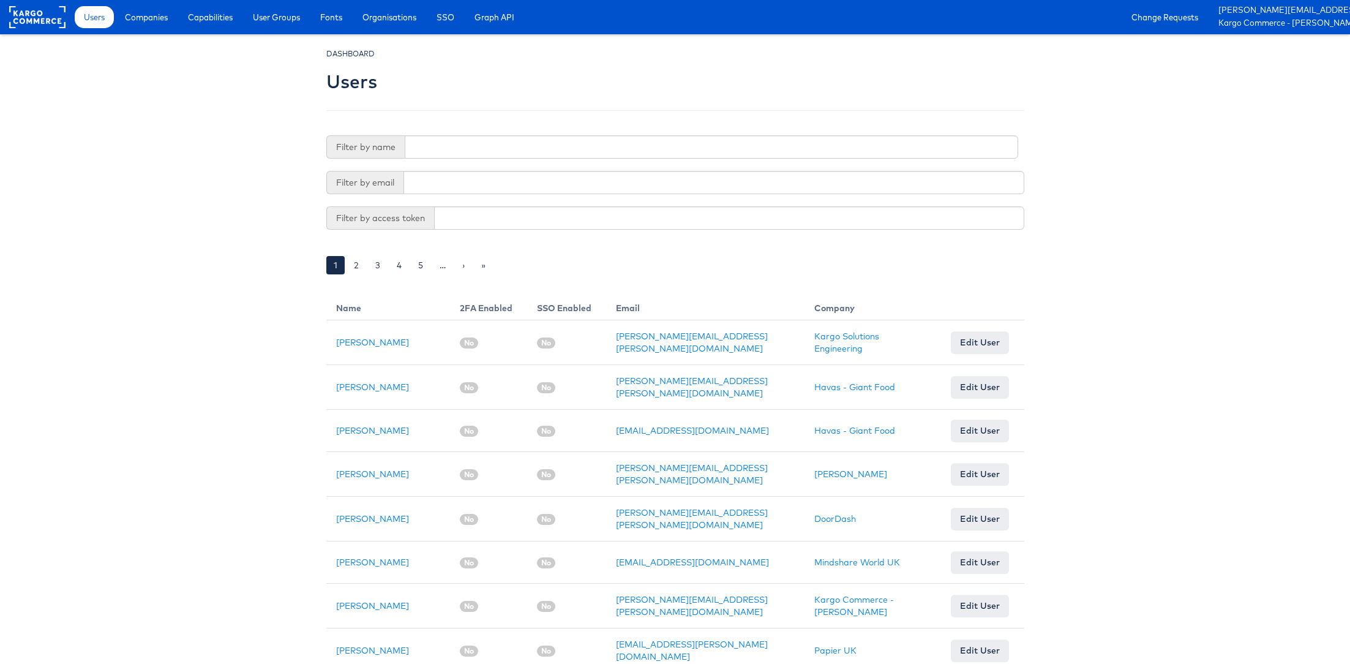
click at [446, 144] on input "text" at bounding box center [711, 146] width 613 height 23
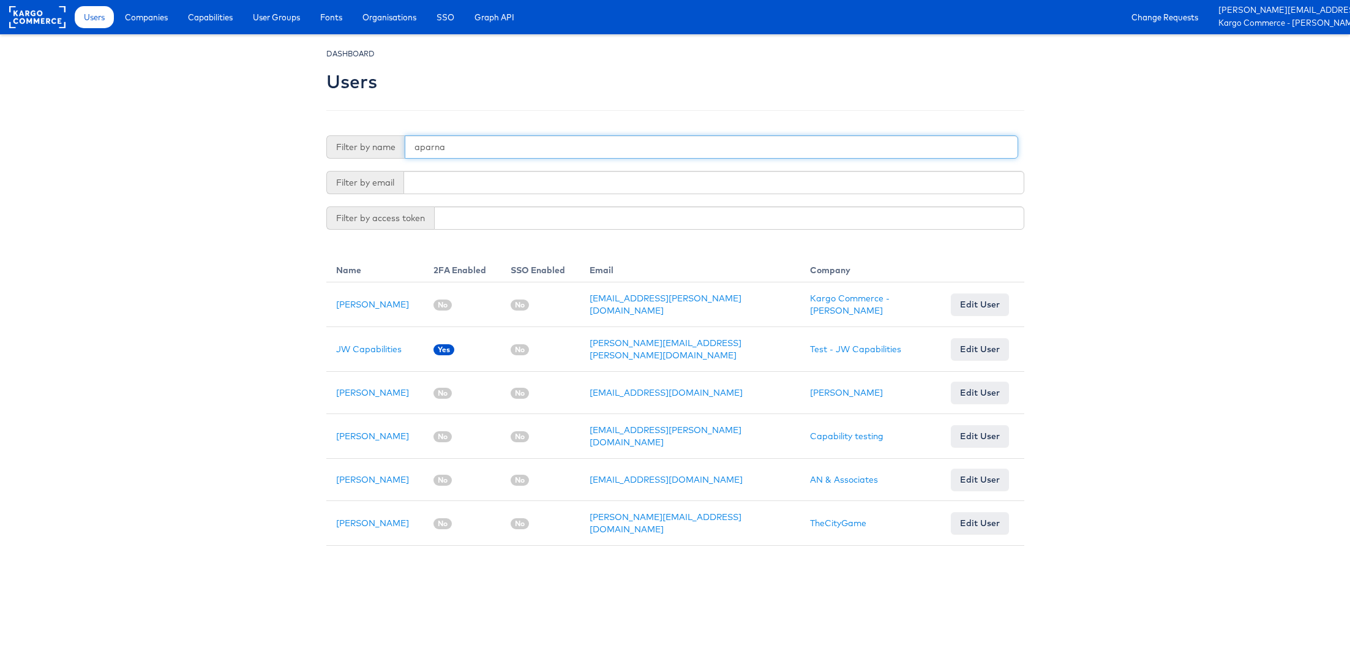
type input "aparna"
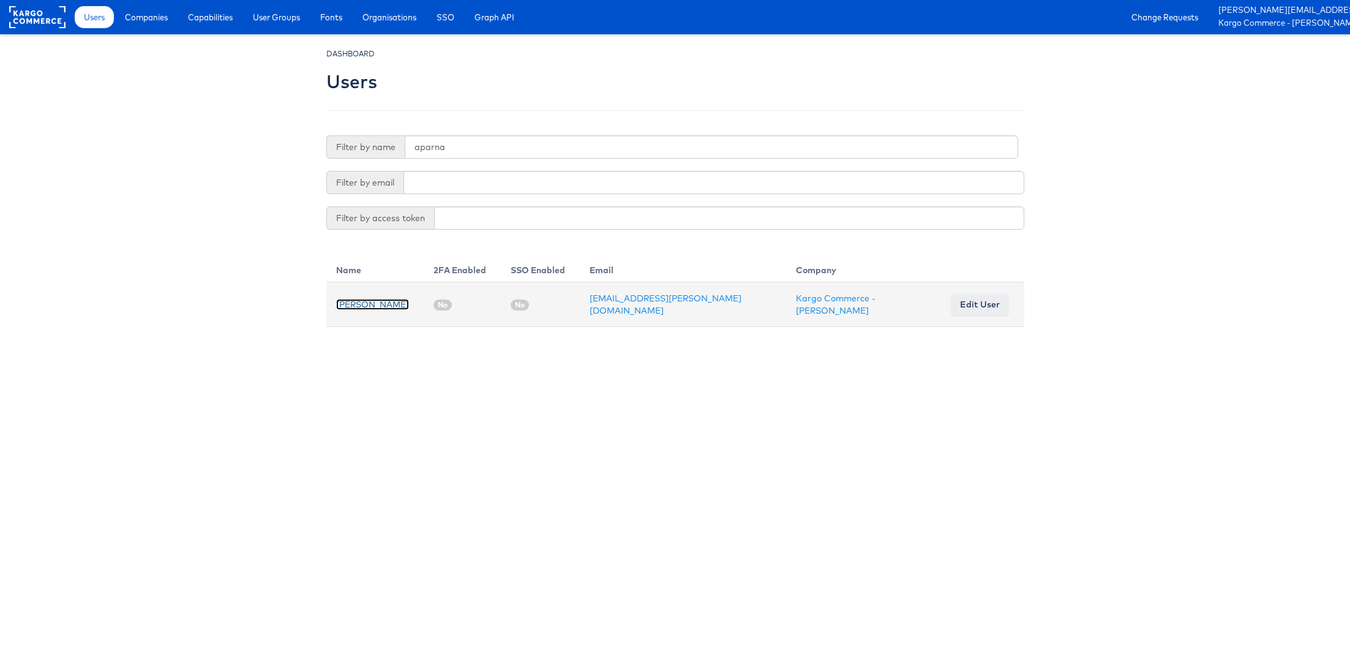
click at [383, 306] on link "Aparna Doniparthi" at bounding box center [372, 304] width 73 height 11
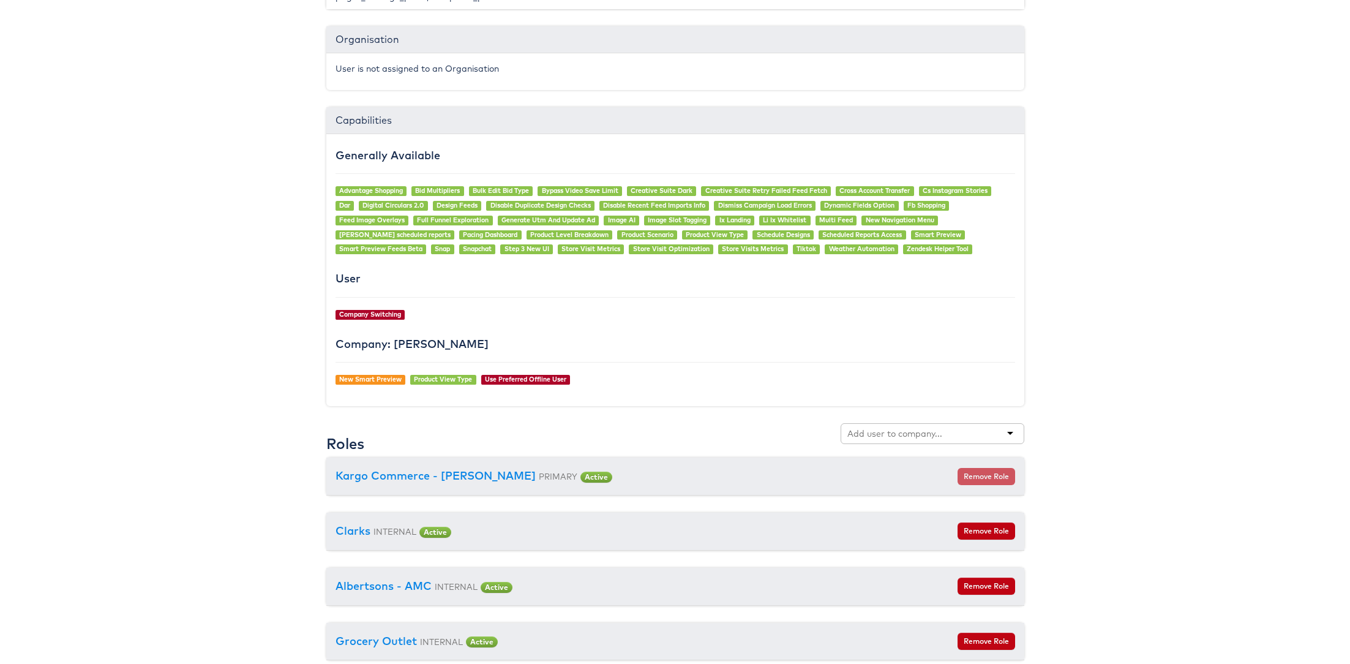
scroll to position [719, 0]
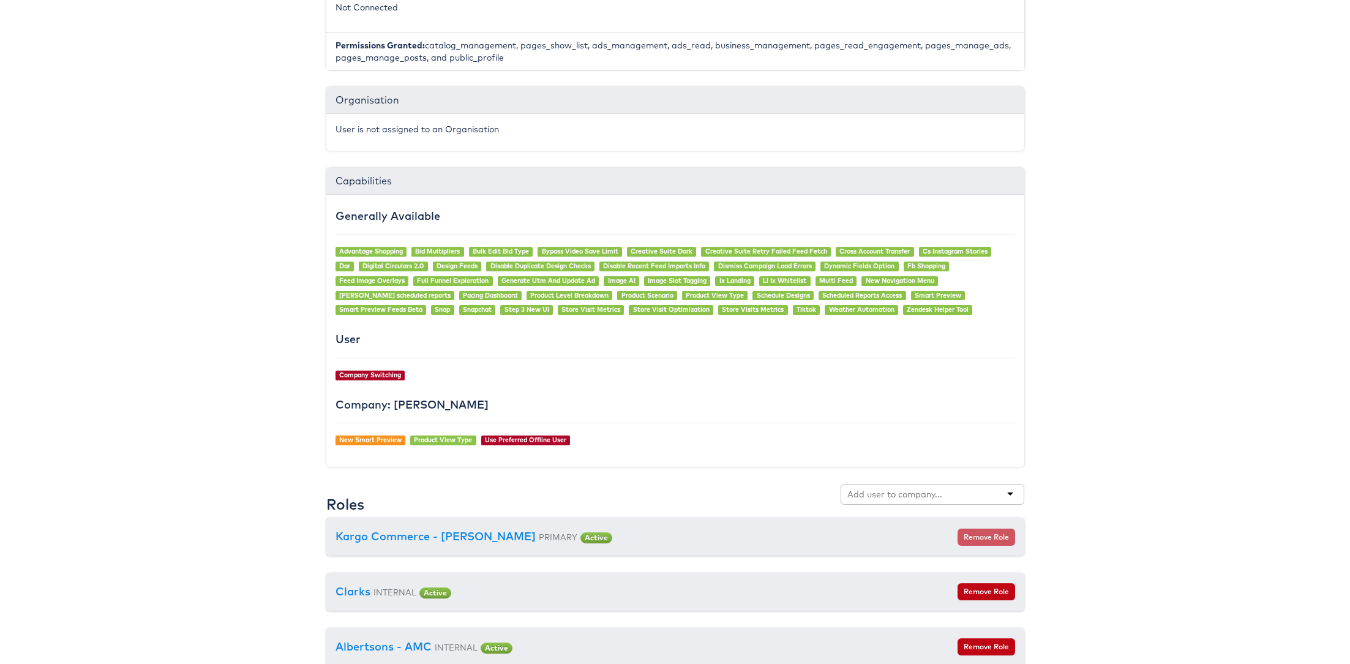
click at [872, 488] on input "text" at bounding box center [895, 494] width 97 height 12
type input "belk"
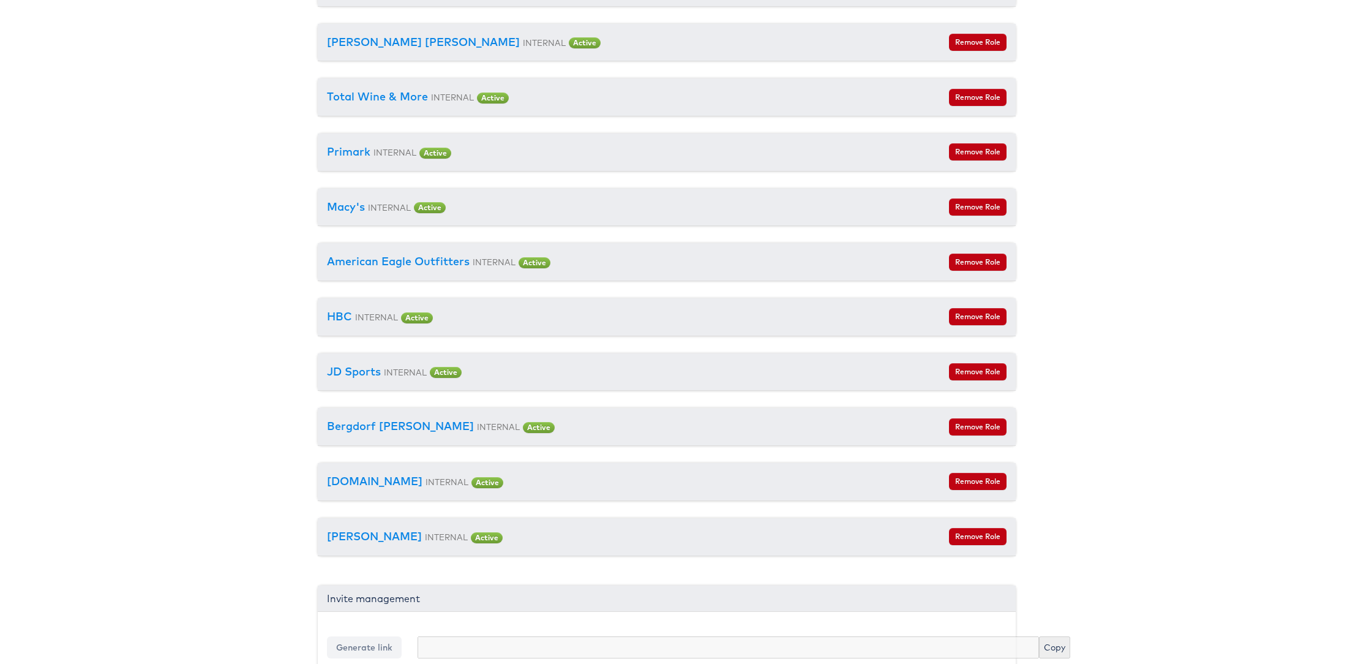
scroll to position [0, 9]
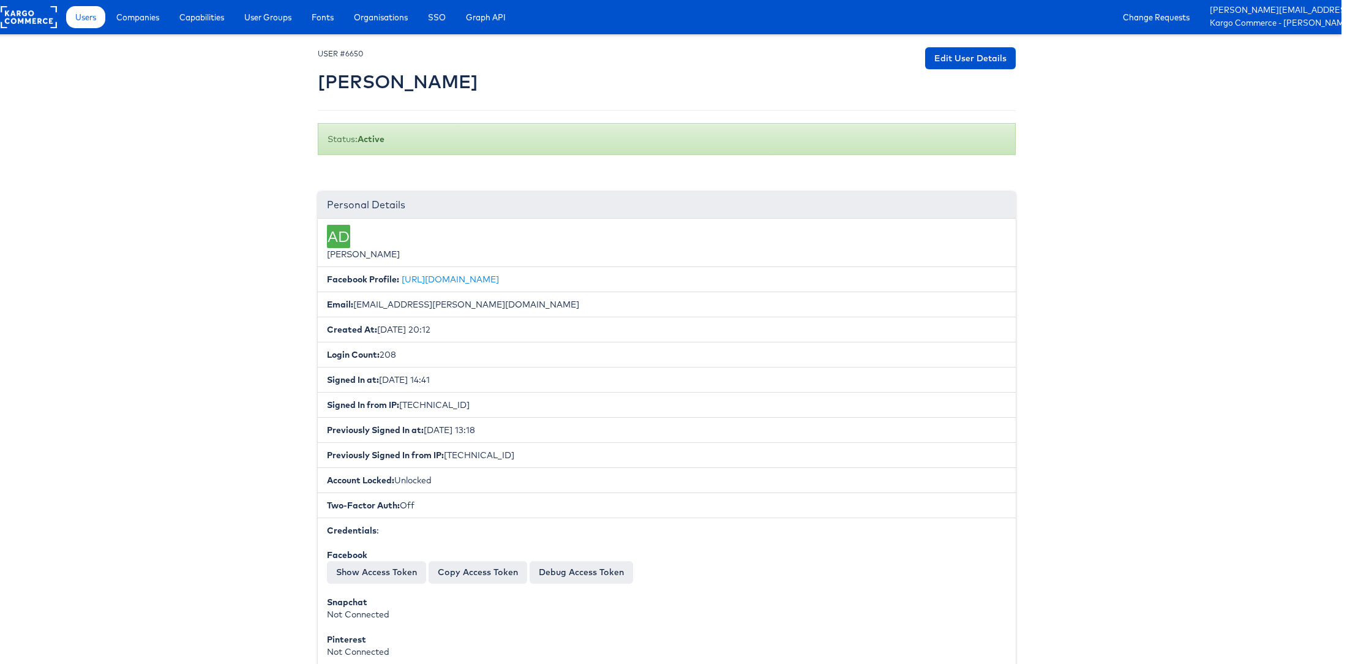
click at [82, 4] on div "Users Companies Capabilities User Groups Fonts Organisations SSO Graph API Chan…" at bounding box center [700, 17] width 1281 height 34
click at [82, 14] on span "Users" at bounding box center [85, 17] width 21 height 12
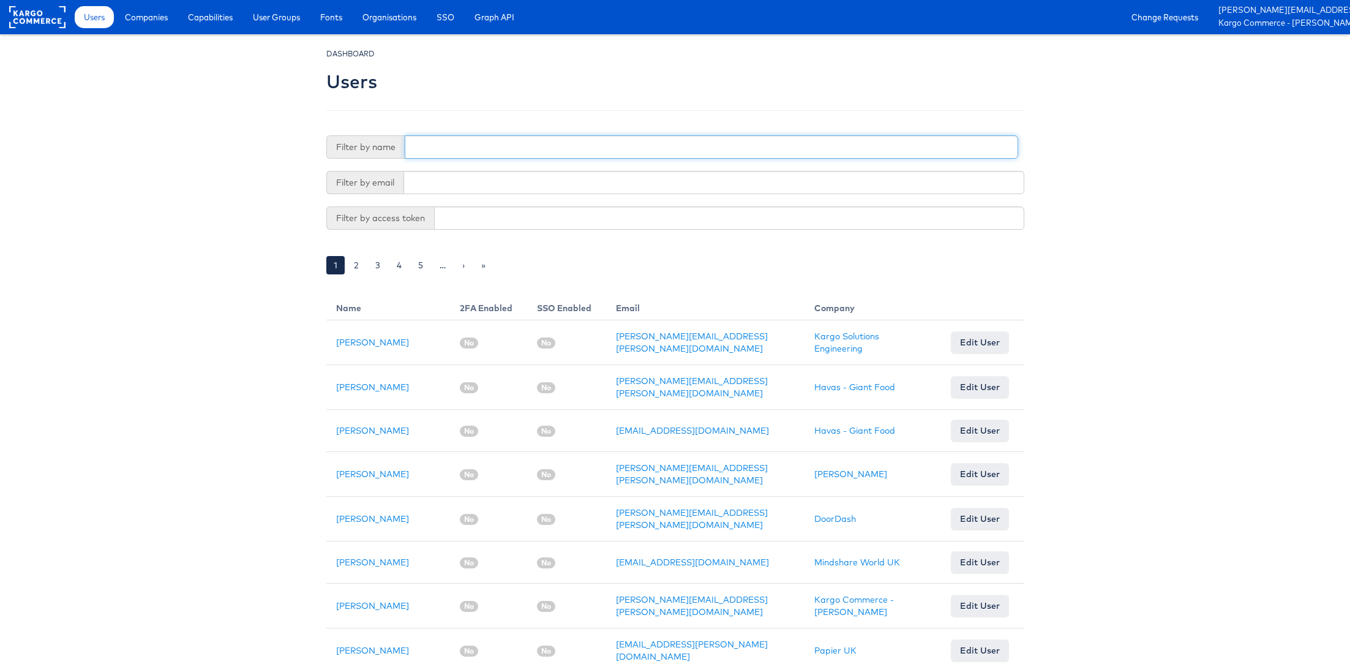
click at [446, 146] on input "text" at bounding box center [711, 146] width 613 height 23
type input "[PERSON_NAME]"
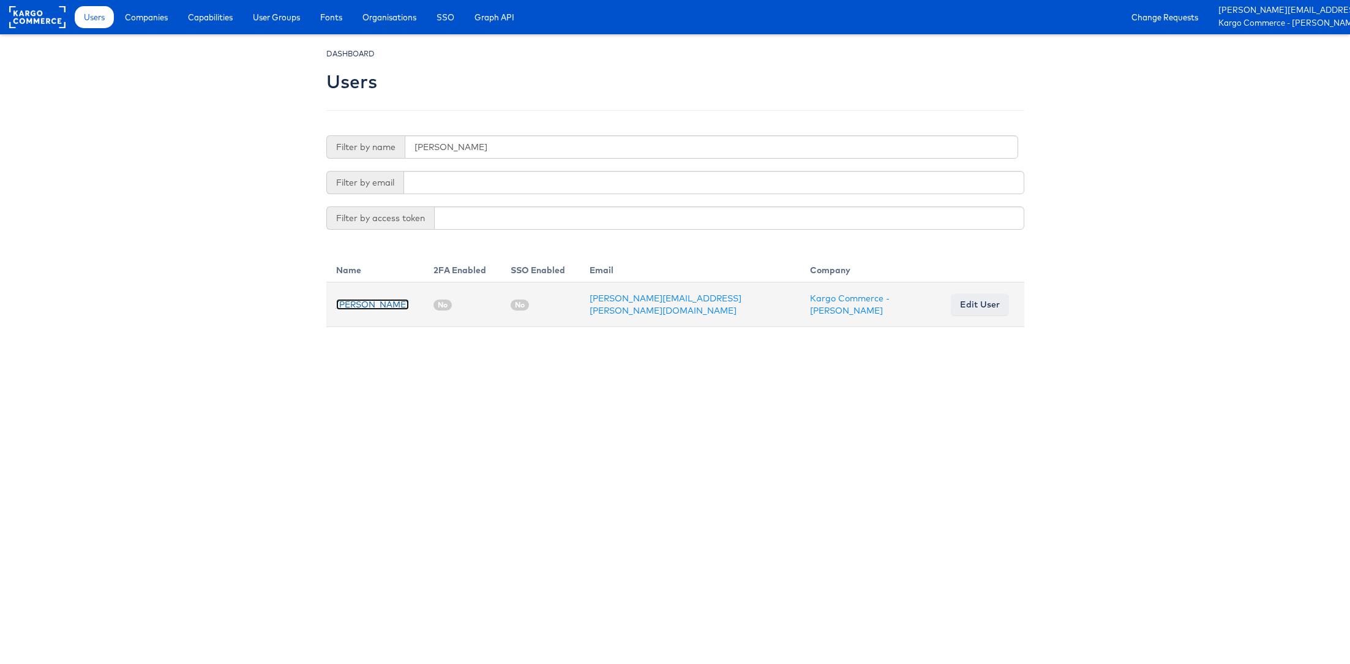
click at [380, 306] on link "[PERSON_NAME]" at bounding box center [372, 304] width 73 height 11
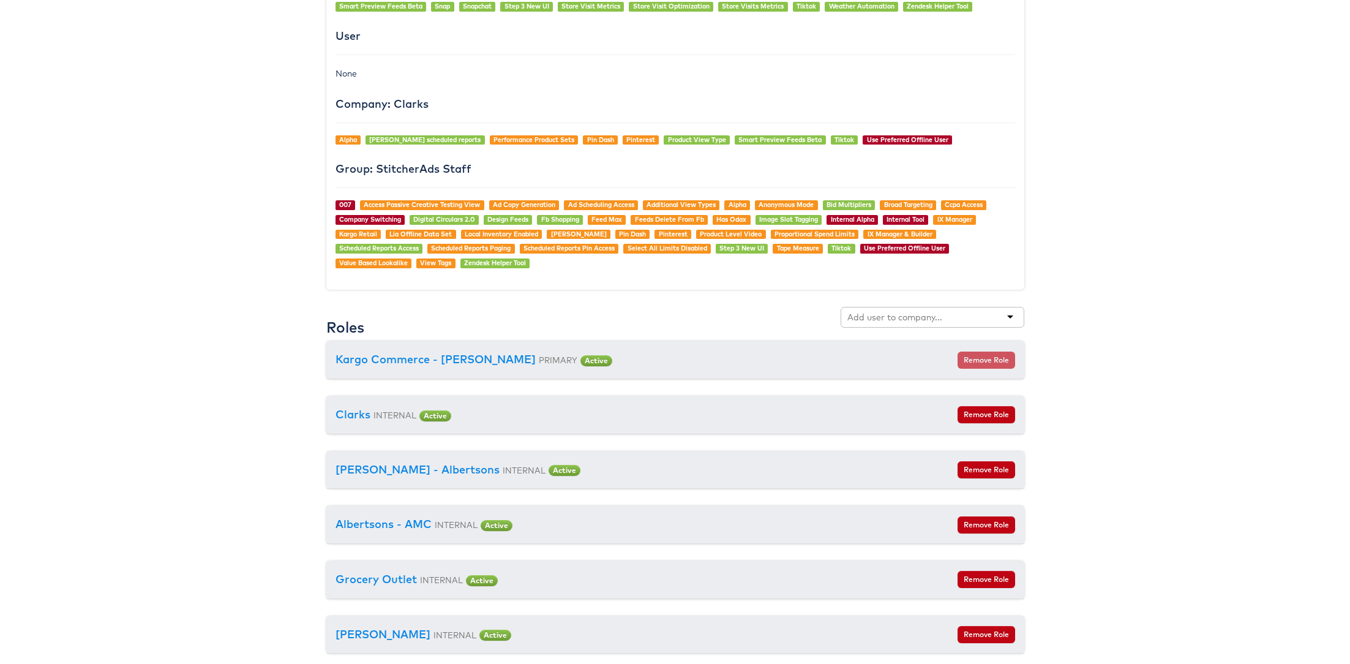
scroll to position [1095, 0]
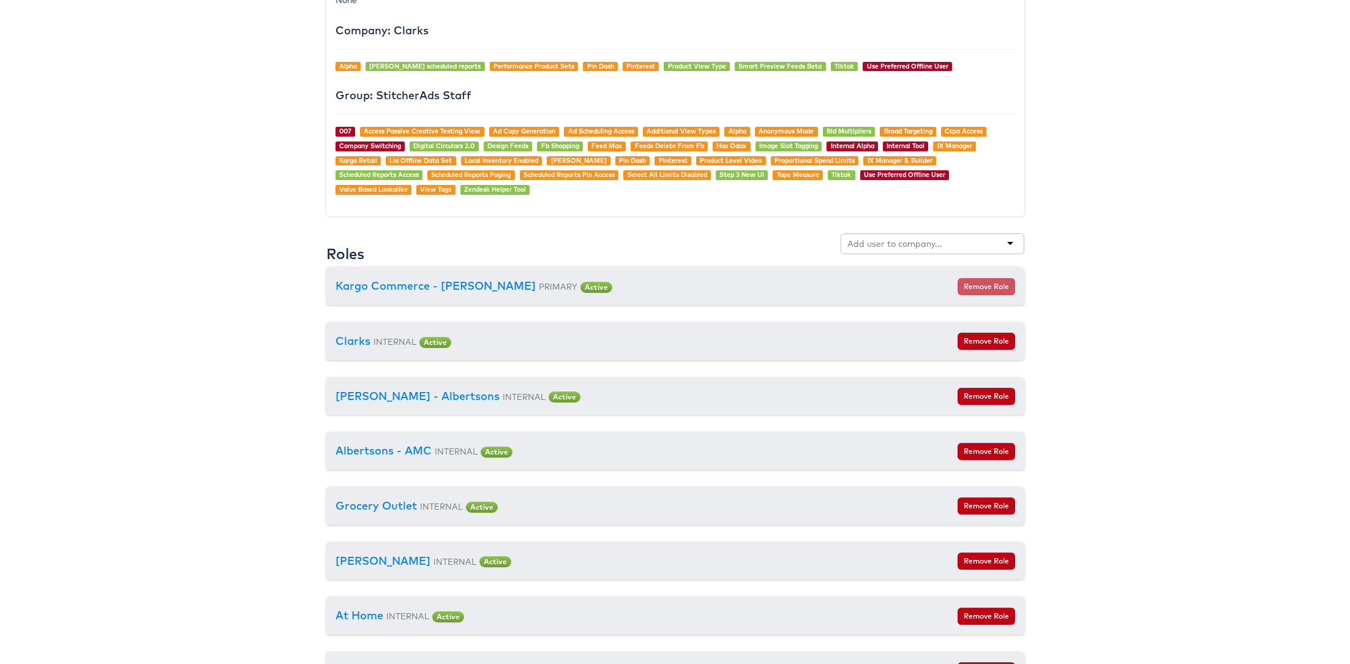
click at [872, 239] on input "text" at bounding box center [895, 244] width 97 height 12
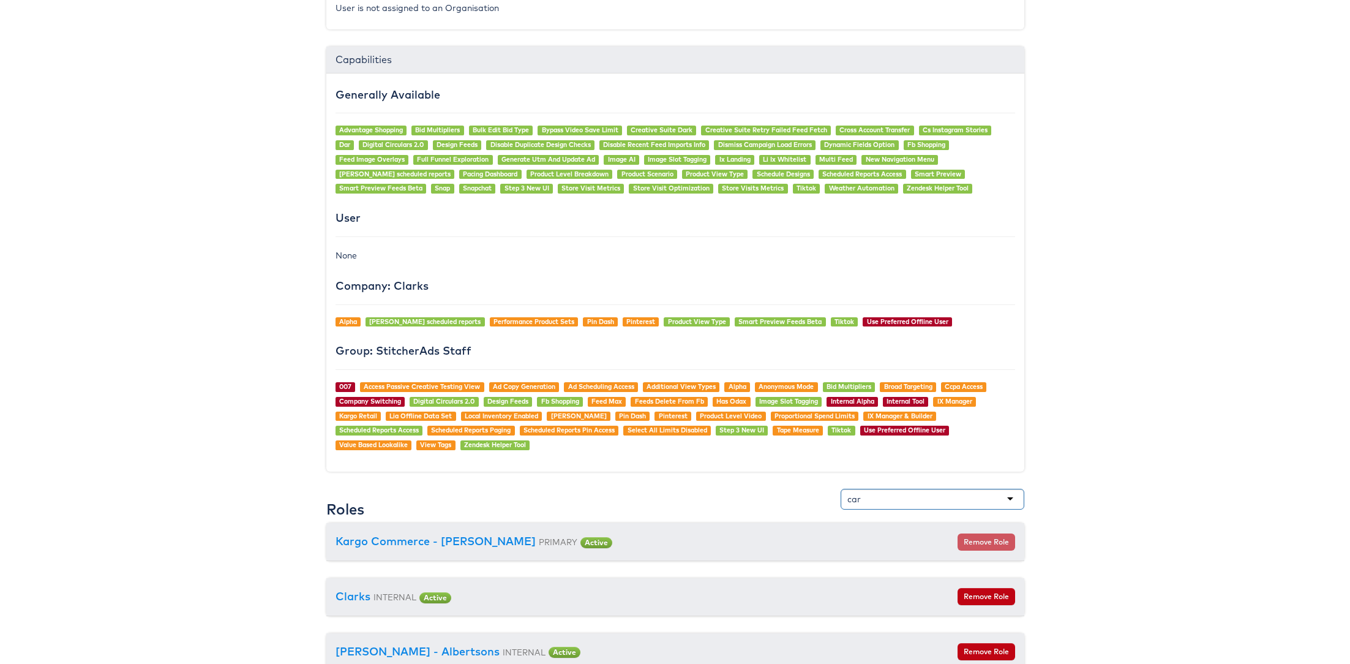
scroll to position [845, 0]
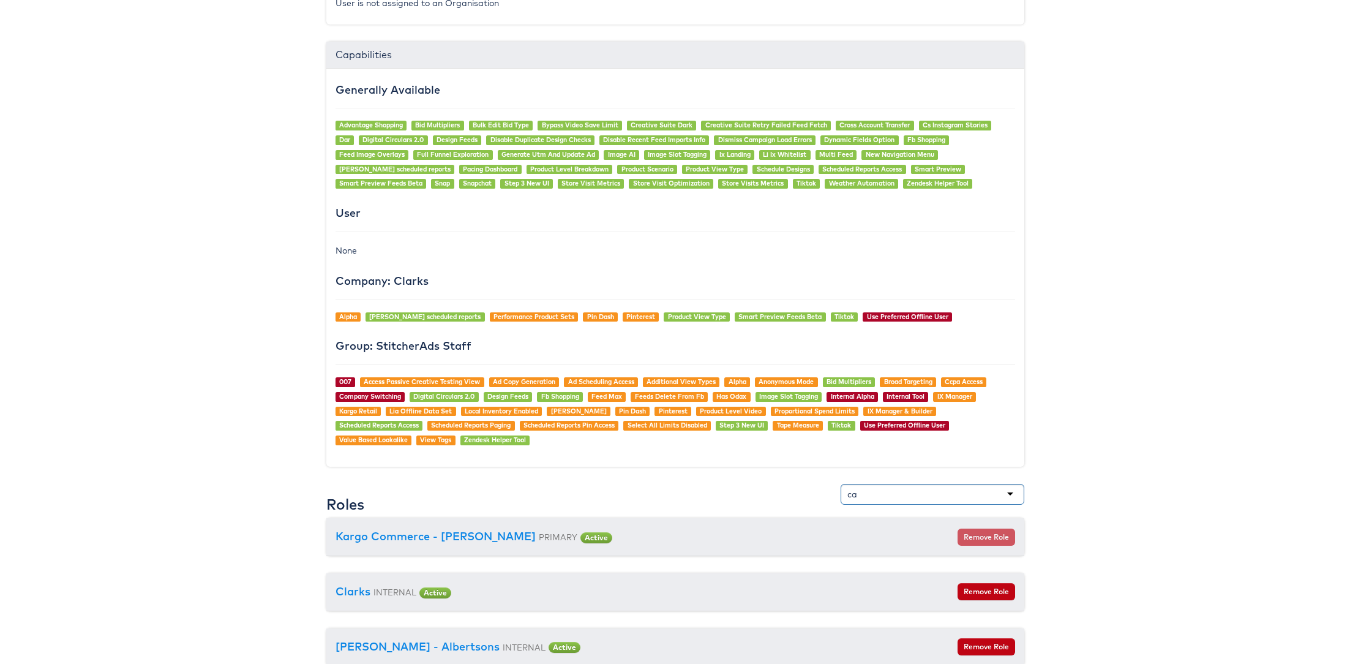
type input "c"
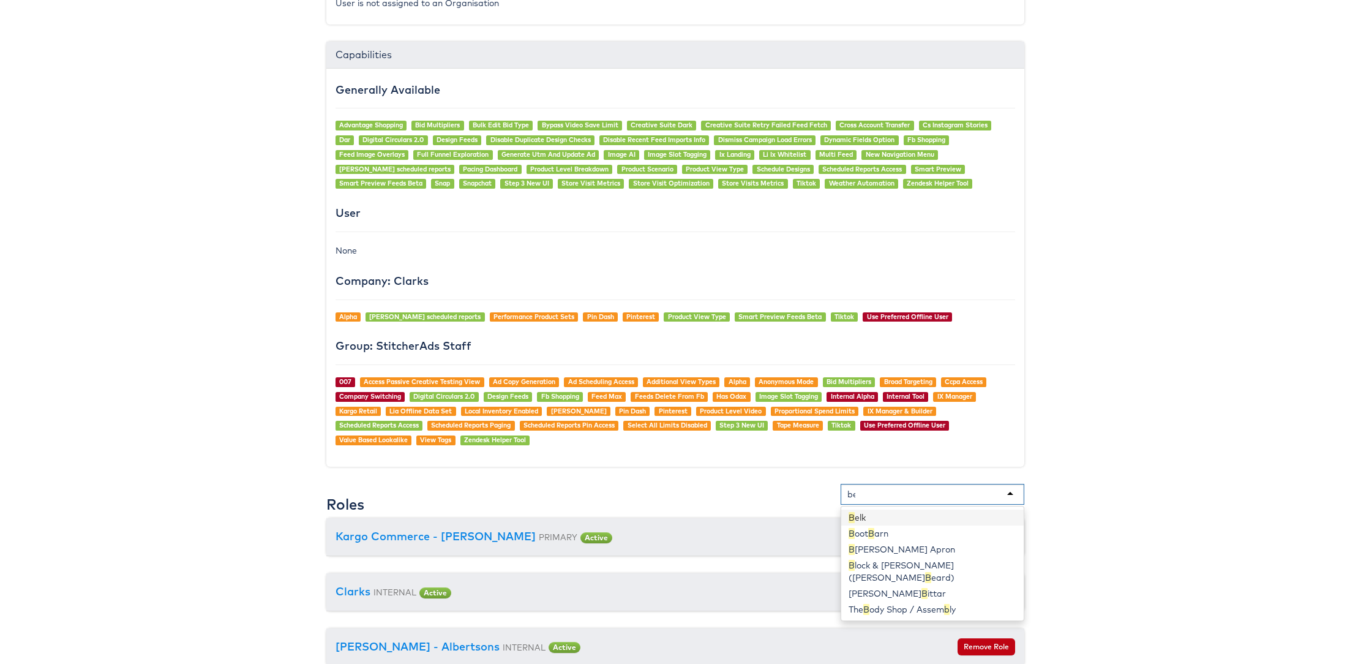
type input "[PERSON_NAME]"
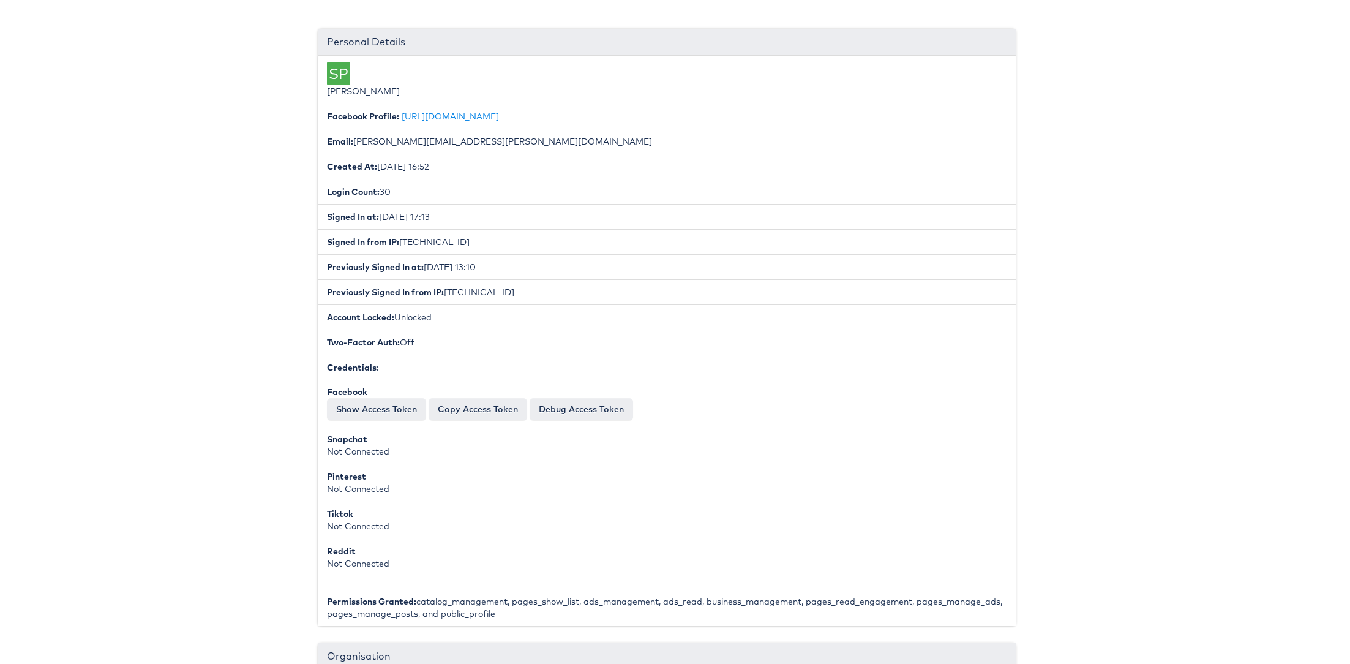
scroll to position [0, 9]
